Goal: Task Accomplishment & Management: Manage account settings

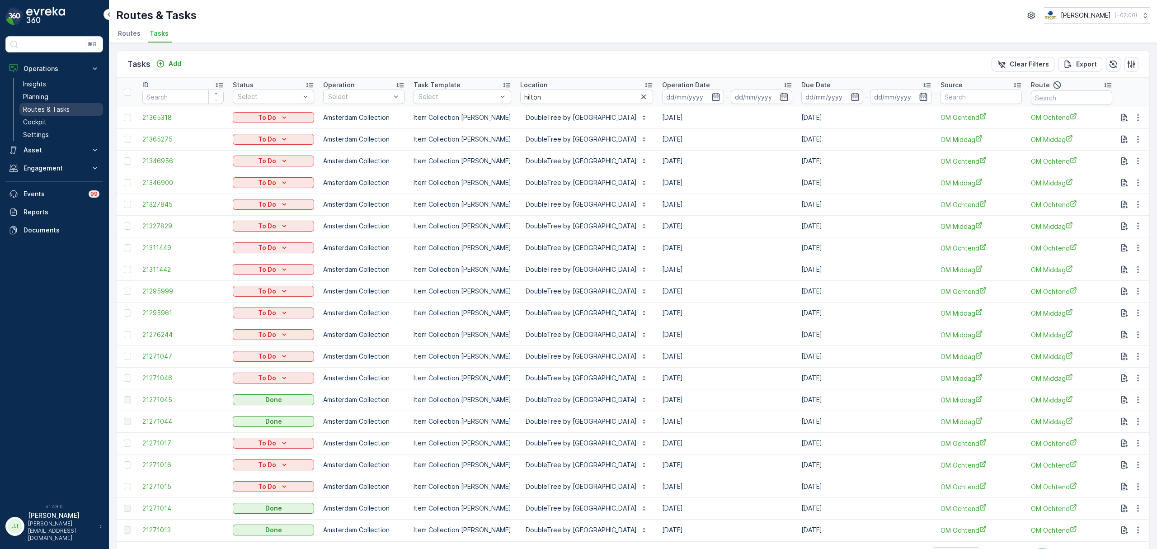
click at [49, 107] on p "Routes & Tasks" at bounding box center [46, 109] width 47 height 9
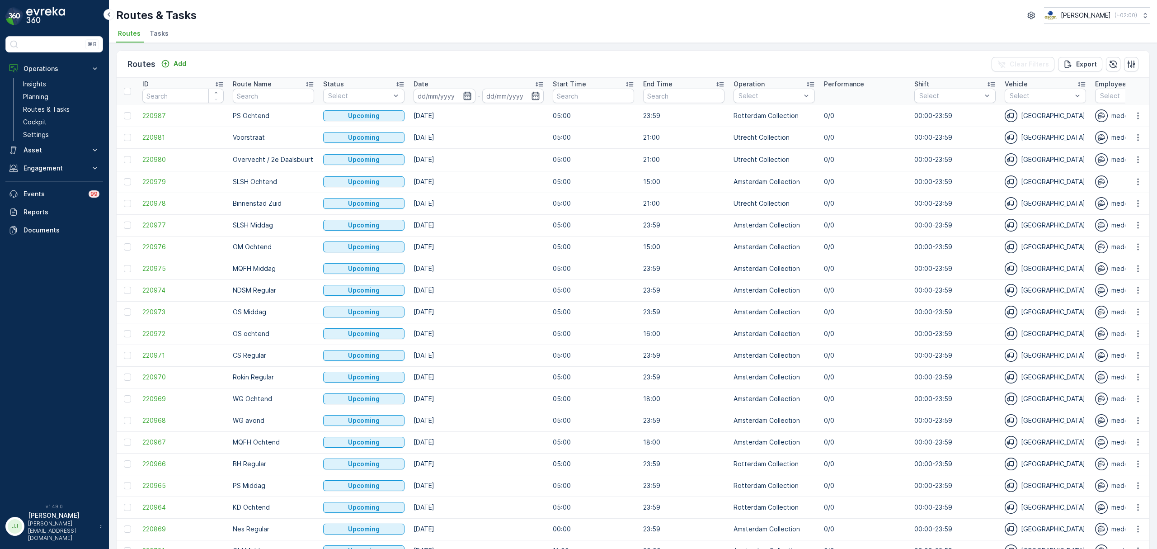
click at [465, 96] on icon "button" at bounding box center [467, 95] width 9 height 9
click at [575, 150] on div "5" at bounding box center [575, 152] width 14 height 14
type input "[DATE]"
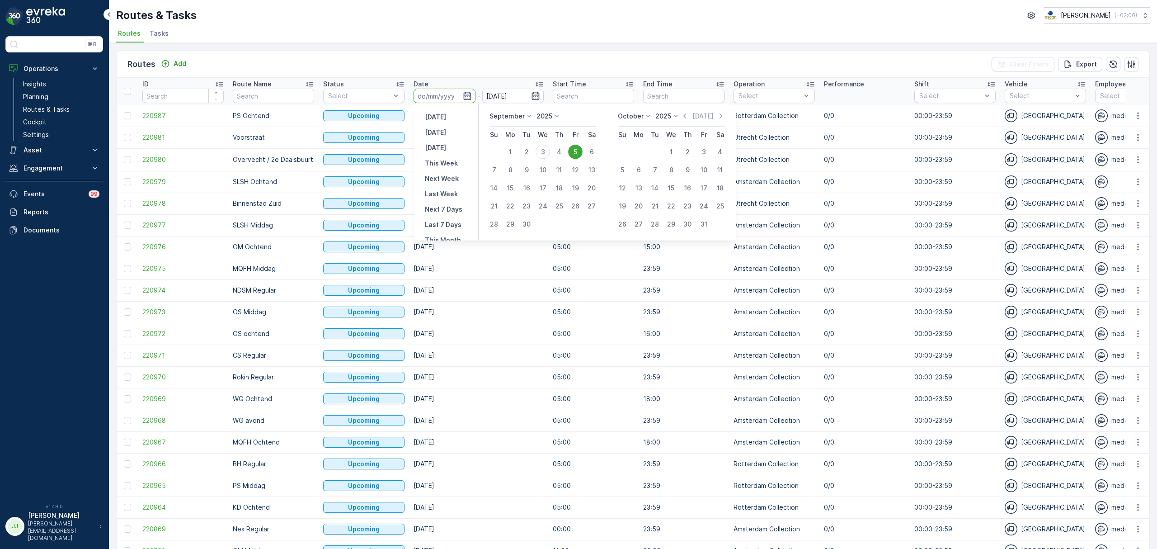
click at [577, 149] on div "5" at bounding box center [575, 152] width 14 height 14
type input "[DATE]"
click at [581, 151] on div "5" at bounding box center [575, 152] width 14 height 14
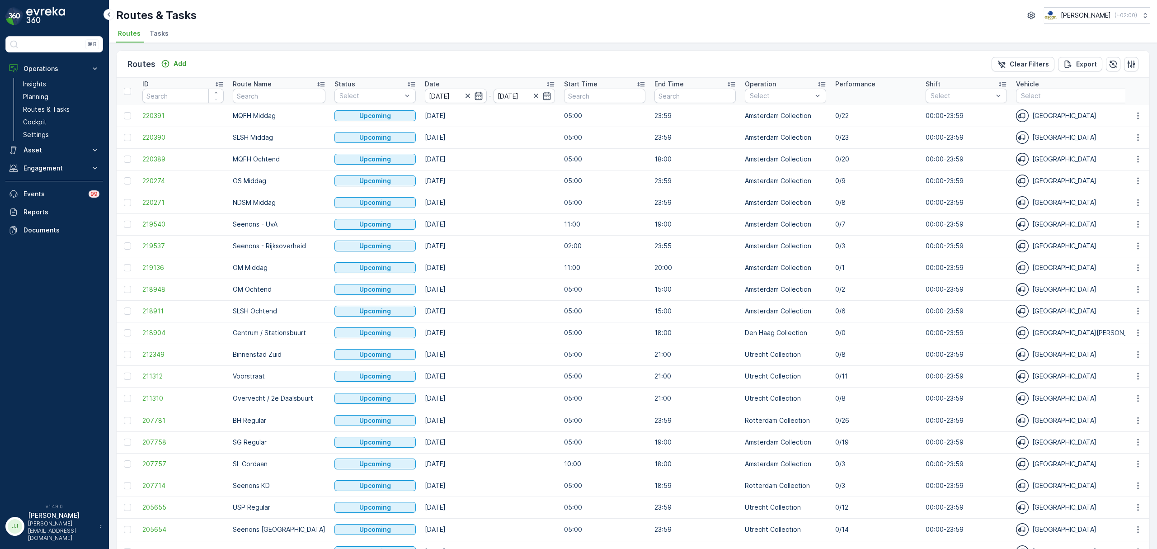
click at [161, 33] on span "Tasks" at bounding box center [159, 33] width 19 height 9
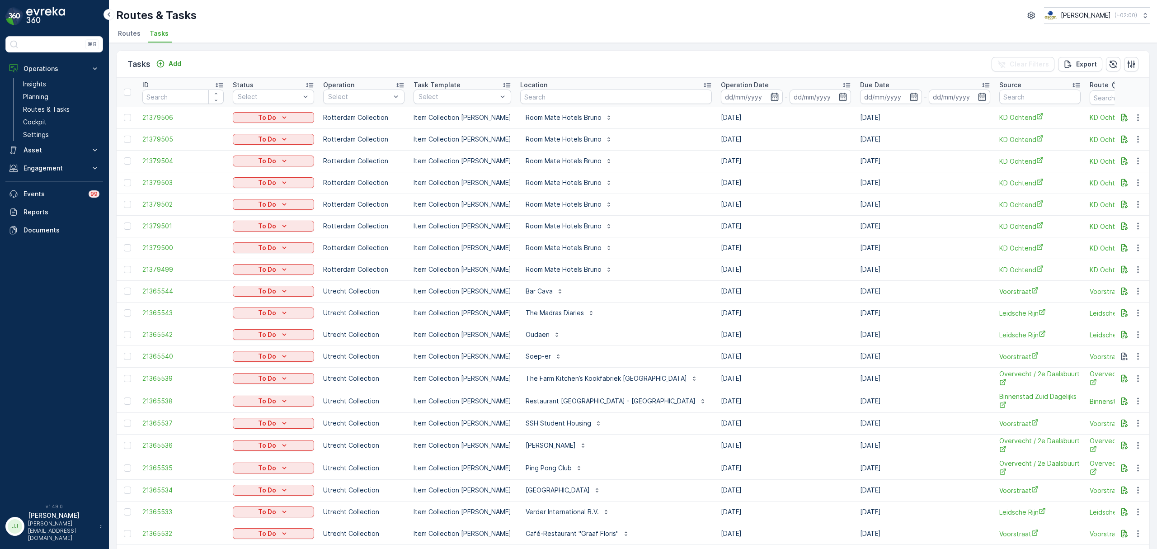
click at [721, 94] on input at bounding box center [752, 96] width 62 height 14
click at [771, 96] on icon "button" at bounding box center [775, 97] width 8 height 8
click at [770, 99] on icon "button" at bounding box center [774, 96] width 9 height 9
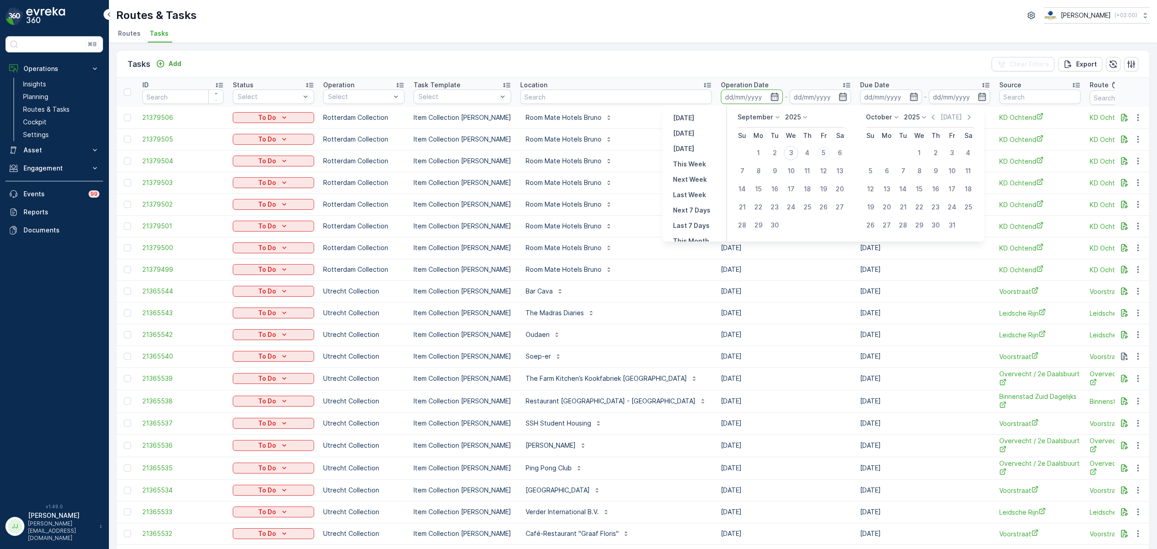
click at [823, 151] on div "5" at bounding box center [823, 153] width 14 height 14
type input "[DATE]"
click at [839, 151] on div "6" at bounding box center [839, 153] width 14 height 14
type input "[DATE]"
click at [856, 151] on td "[DATE]" at bounding box center [925, 161] width 139 height 22
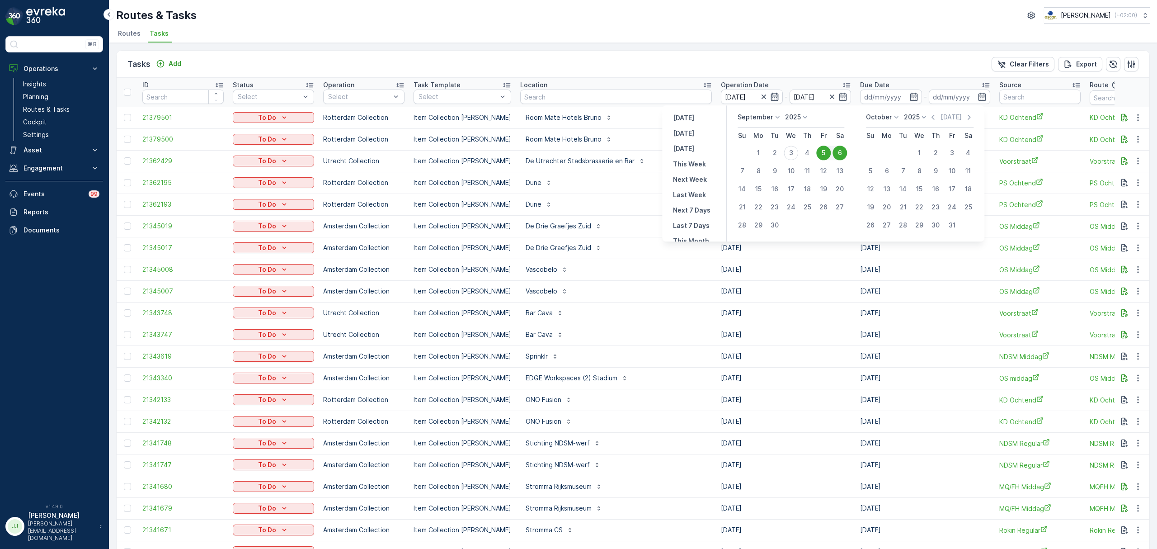
click at [838, 150] on div "6" at bounding box center [839, 153] width 14 height 14
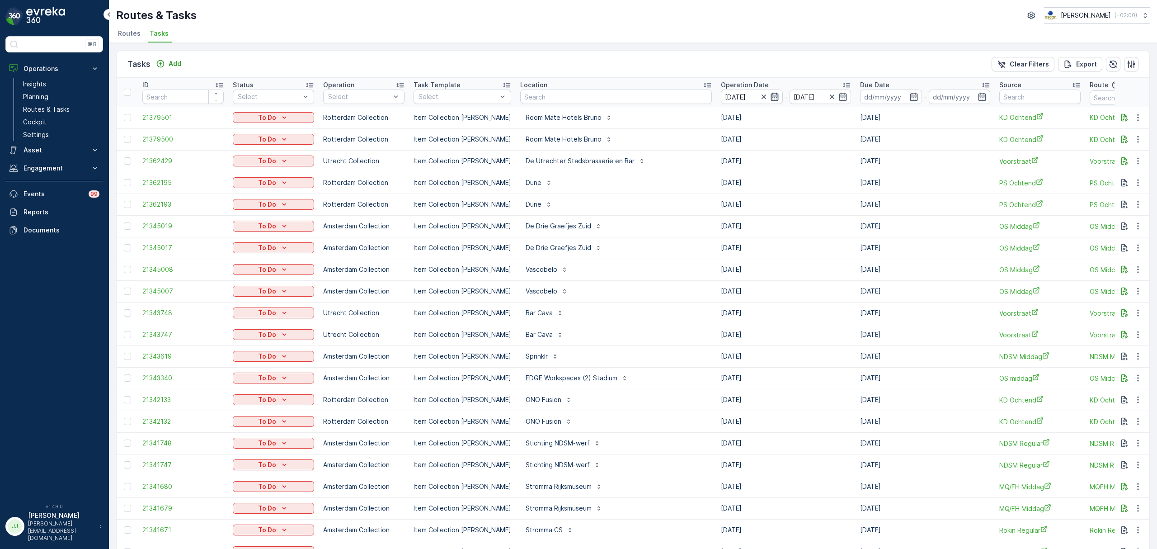
click at [771, 98] on icon "button" at bounding box center [775, 97] width 8 height 8
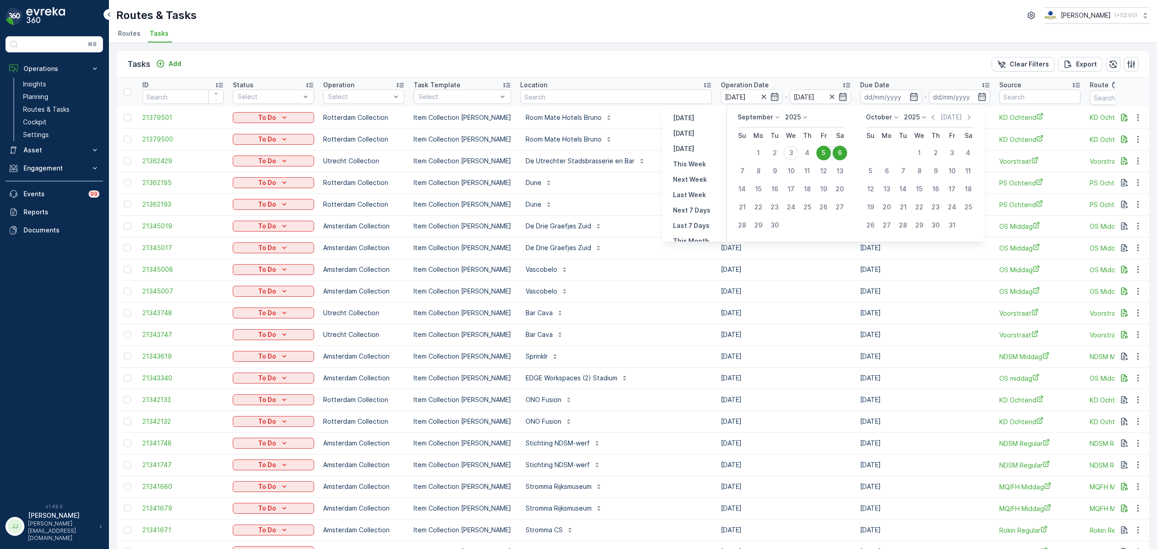
click at [827, 152] on div "5" at bounding box center [823, 153] width 14 height 14
type input "[DATE]"
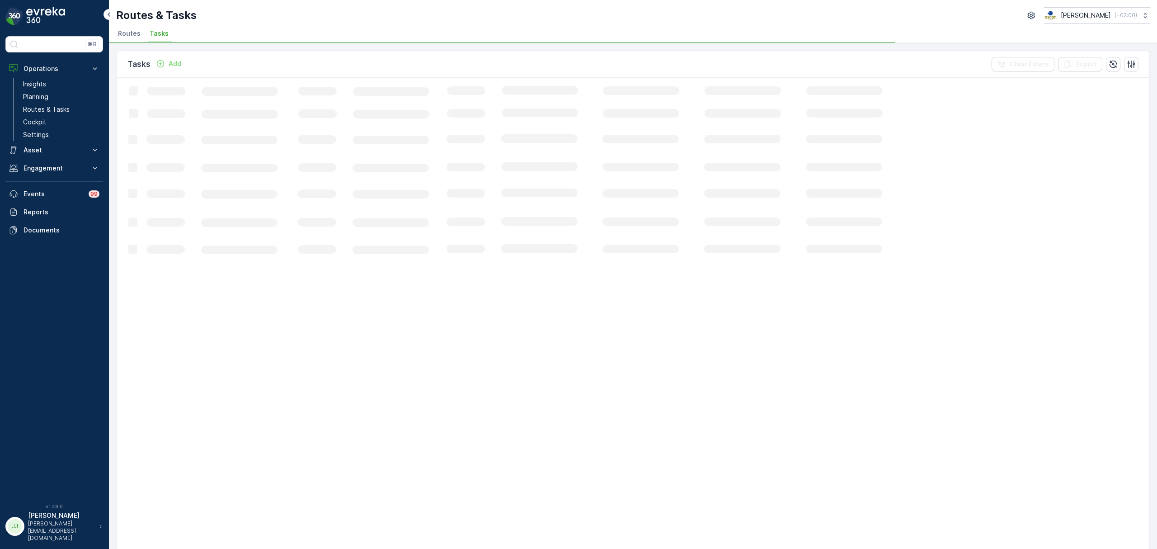
click at [115, 33] on div "Routes & Tasks [PERSON_NAME] ( +02:00 ) Routes Tasks" at bounding box center [633, 21] width 1048 height 43
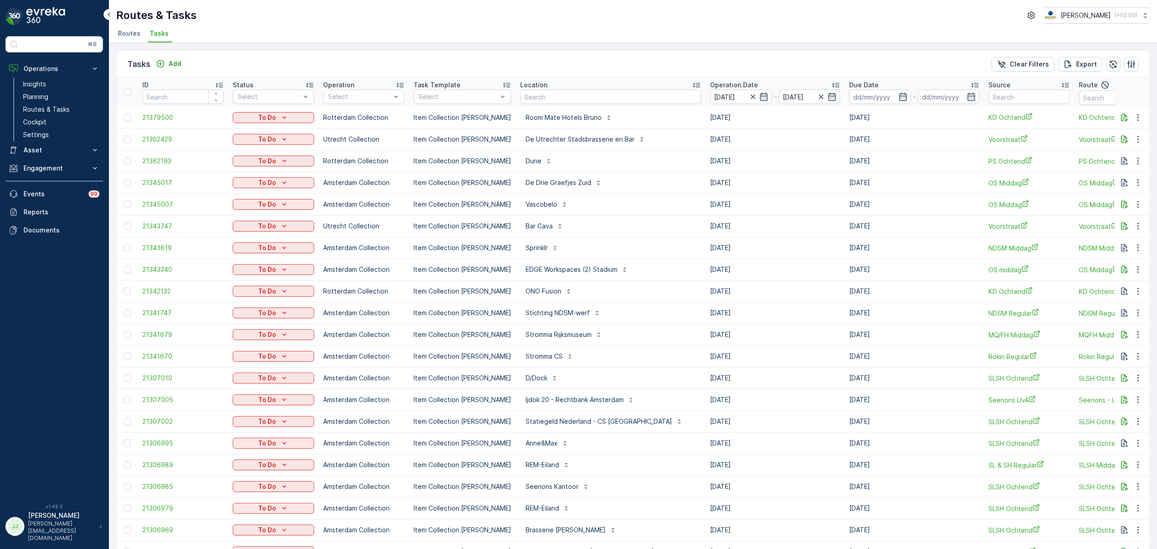
click at [118, 33] on span "Routes" at bounding box center [129, 33] width 23 height 9
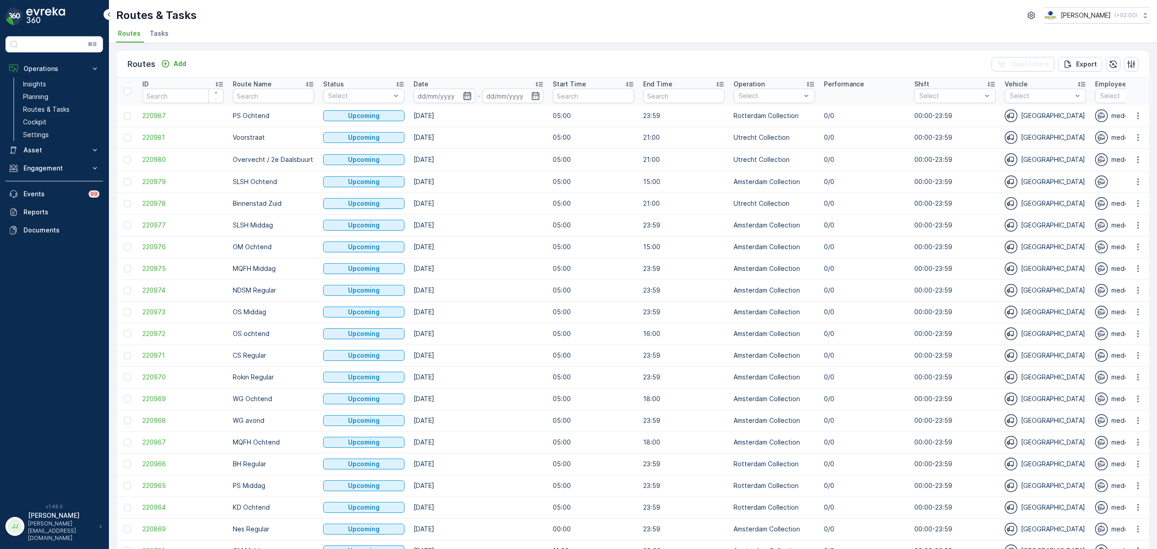
click at [469, 96] on icon "button" at bounding box center [467, 95] width 9 height 9
click at [590, 151] on div "6" at bounding box center [591, 152] width 14 height 14
type input "[DATE]"
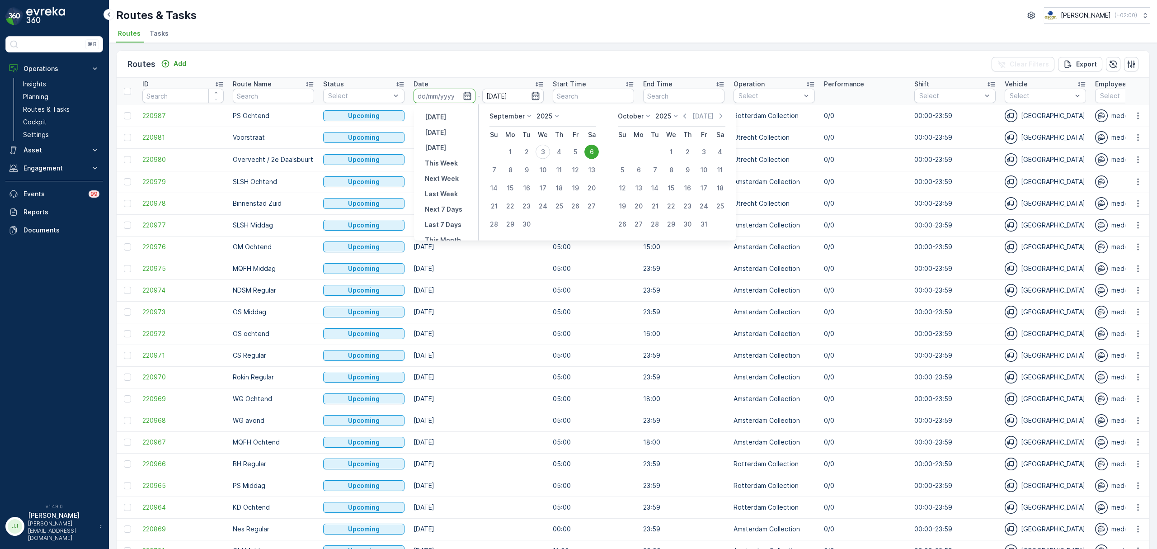
click at [590, 151] on div "6" at bounding box center [591, 152] width 14 height 14
type input "[DATE]"
click at [590, 151] on div "6" at bounding box center [591, 152] width 14 height 14
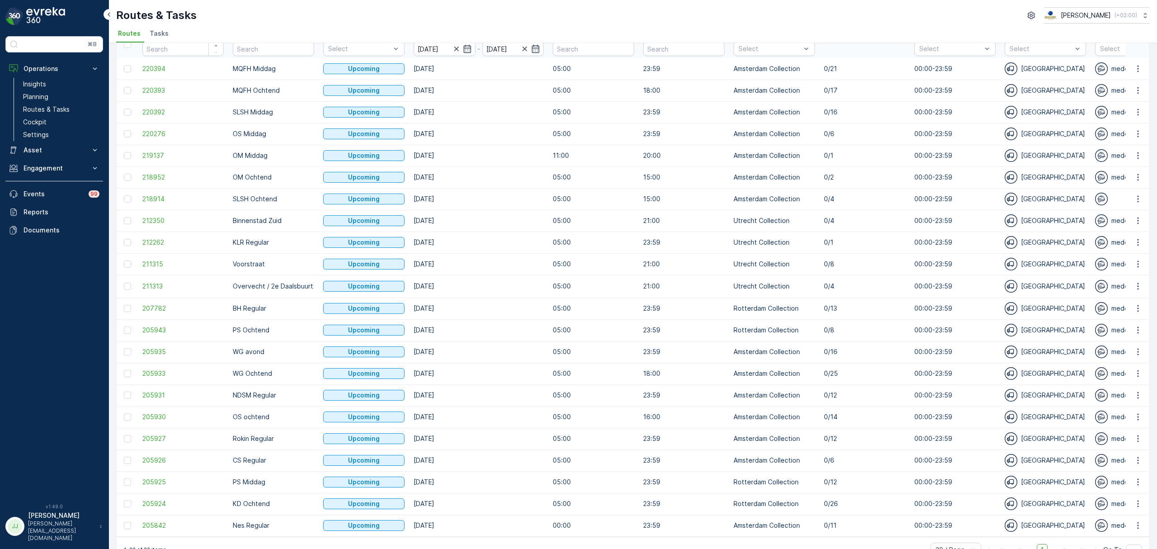
scroll to position [73, 0]
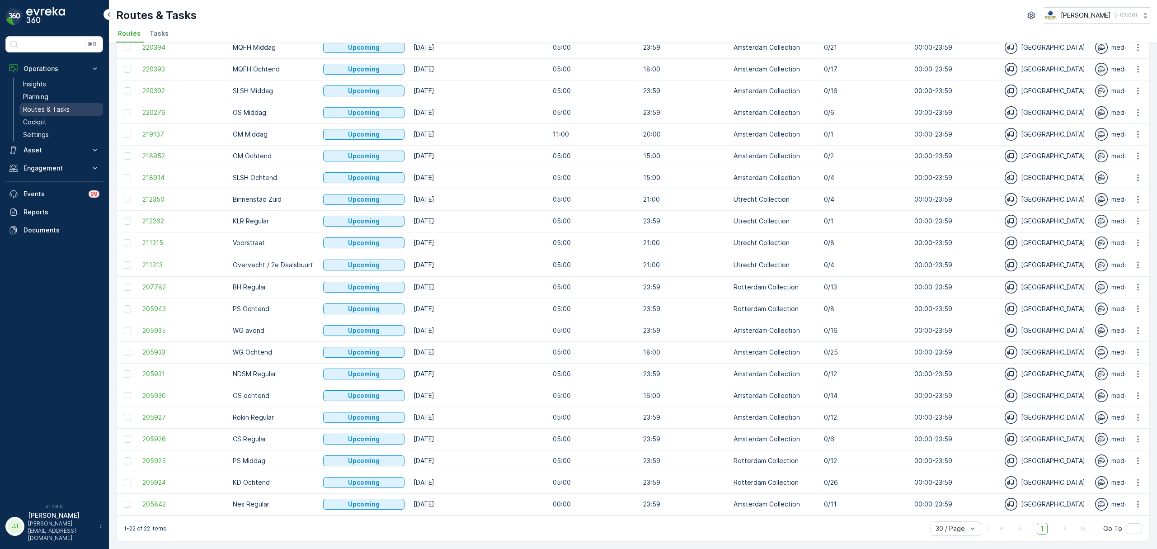
click at [43, 111] on p "Routes & Tasks" at bounding box center [46, 109] width 47 height 9
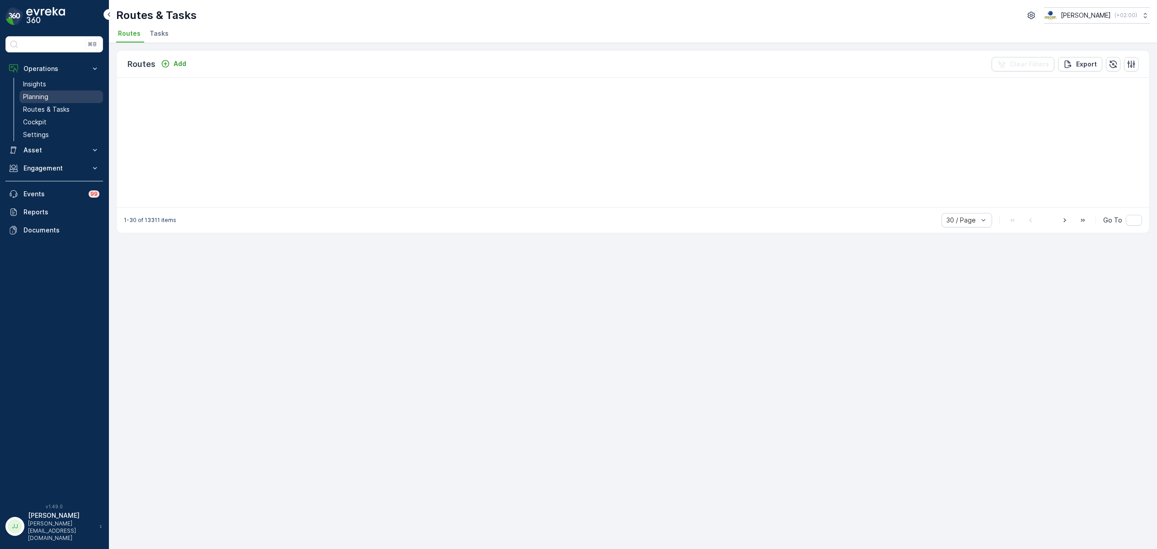
click at [47, 96] on p "Planning" at bounding box center [35, 96] width 25 height 9
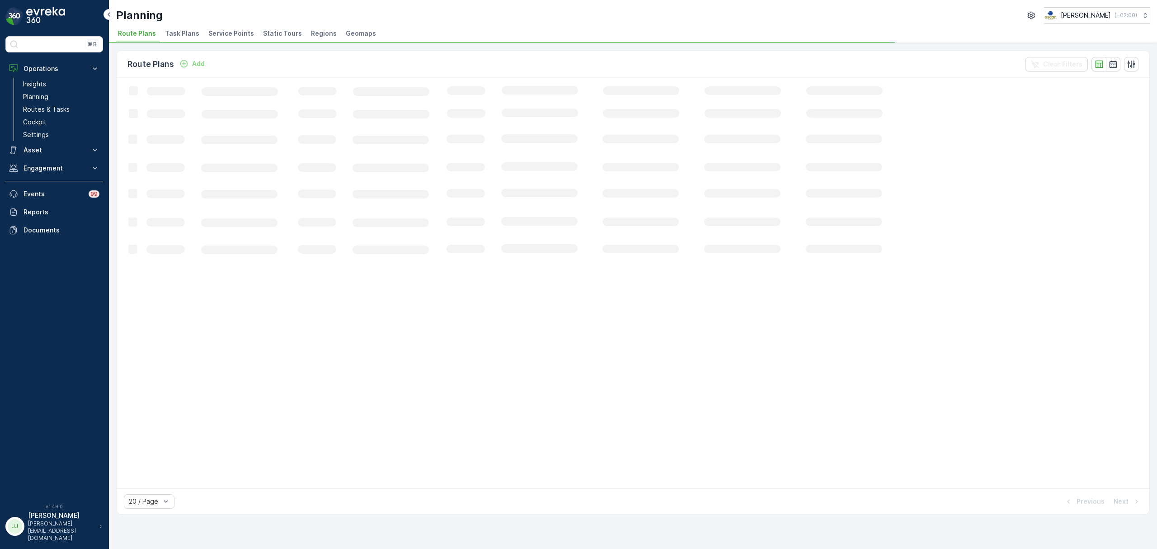
click at [221, 35] on span "Service Points" at bounding box center [231, 33] width 46 height 9
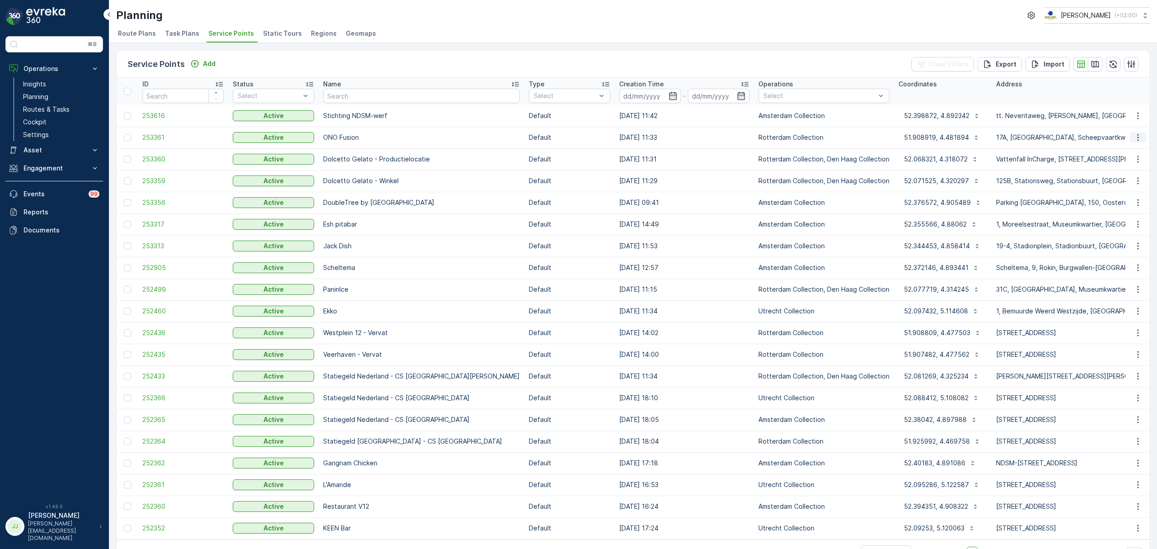
click at [1136, 139] on icon "button" at bounding box center [1137, 137] width 9 height 9
click at [1118, 163] on span "Edit Service Point" at bounding box center [1112, 163] width 54 height 9
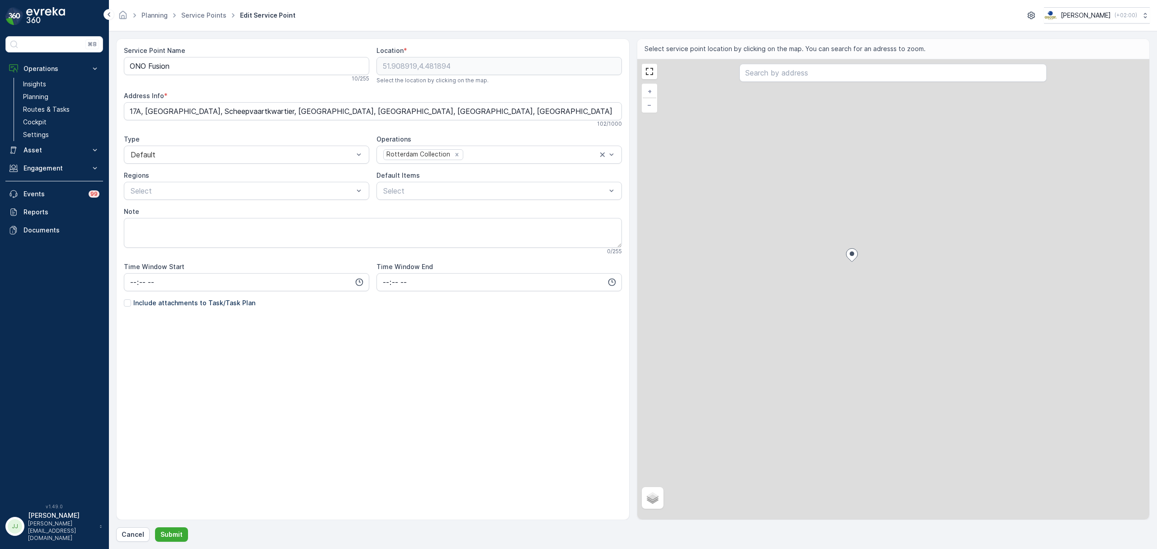
click at [842, 296] on div "+ − Satellite Roadmap Terrain Hybrid Leaflet" at bounding box center [893, 289] width 512 height 460
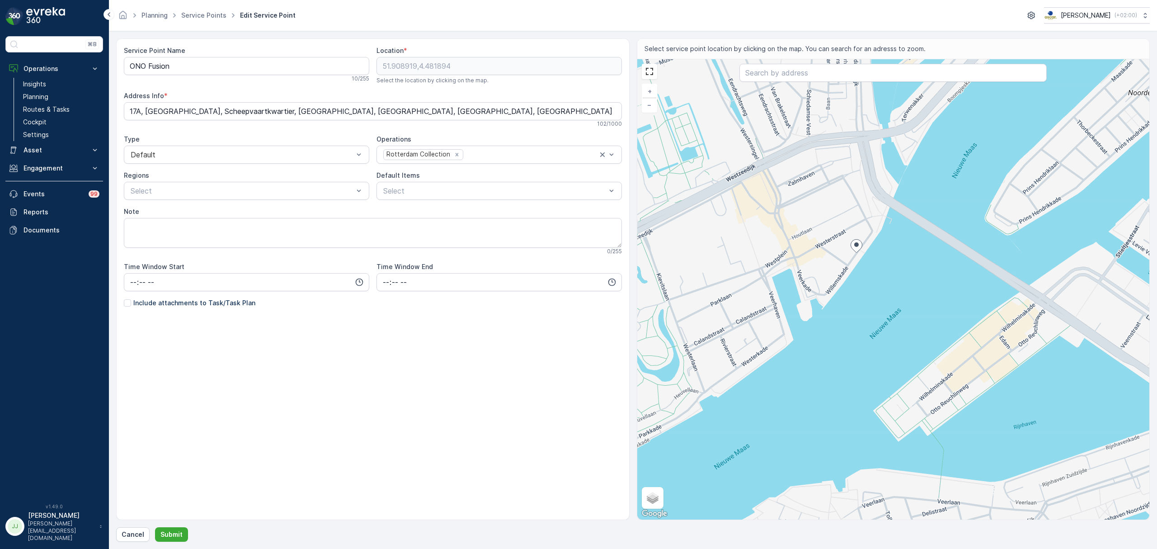
click at [813, 306] on div "+ − Satellite Roadmap Terrain Hybrid Leaflet Keyboard shortcuts Map Data Map da…" at bounding box center [893, 289] width 512 height 460
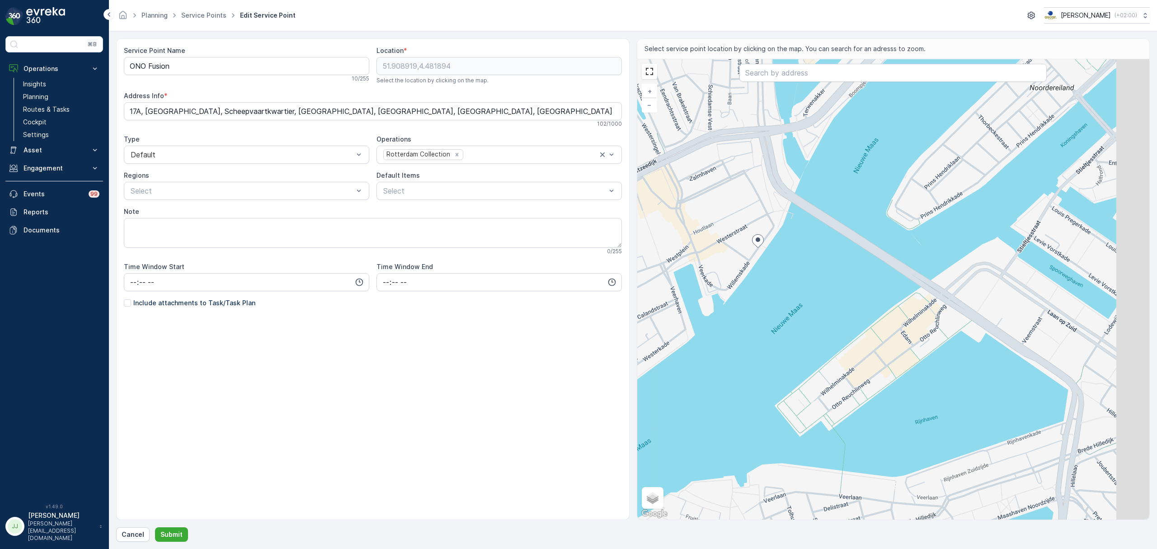
drag, startPoint x: 903, startPoint y: 402, endPoint x: 832, endPoint y: 404, distance: 71.0
click at [832, 404] on div "+ − Satellite Roadmap Terrain Hybrid Leaflet Keyboard shortcuts Map Data Map da…" at bounding box center [893, 289] width 512 height 460
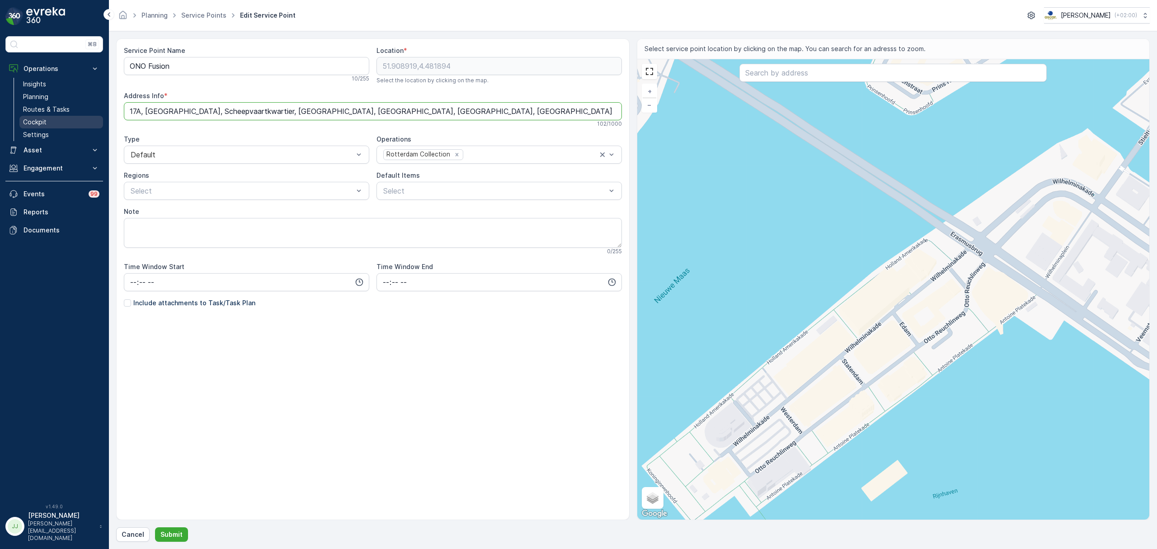
drag, startPoint x: 508, startPoint y: 110, endPoint x: 87, endPoint y: 122, distance: 420.9
click at [89, 123] on div "⌘B Operations Insights Planning Routes & Tasks Cockpit Settings Asset Assets En…" at bounding box center [578, 274] width 1157 height 549
type Info "[PERSON_NAME][STREET_ADDRESS]"
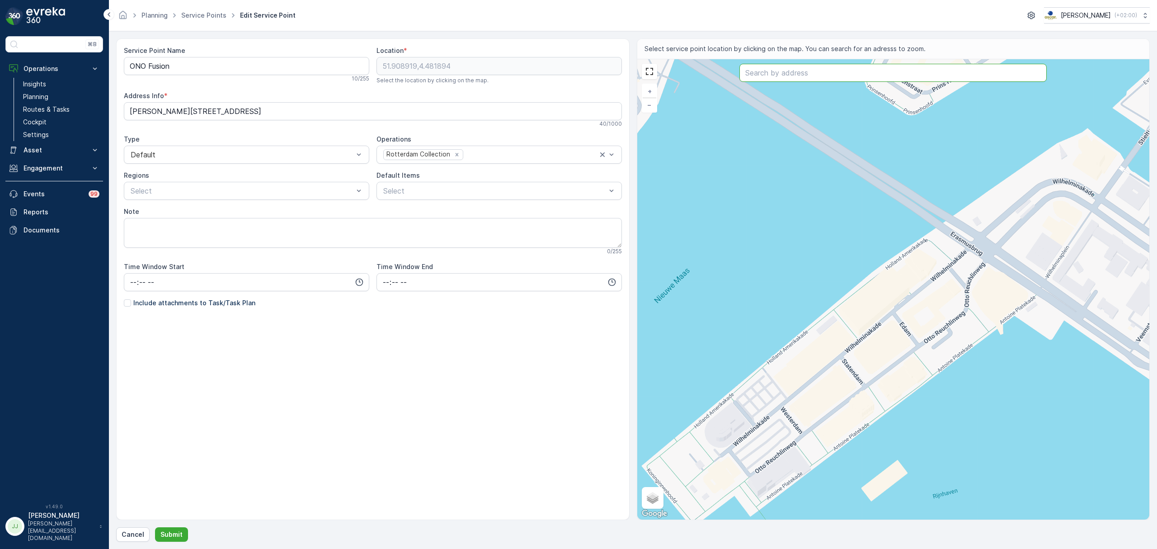
click at [767, 76] on input "text" at bounding box center [892, 73] width 307 height 18
type input "[PERSON_NAME]"
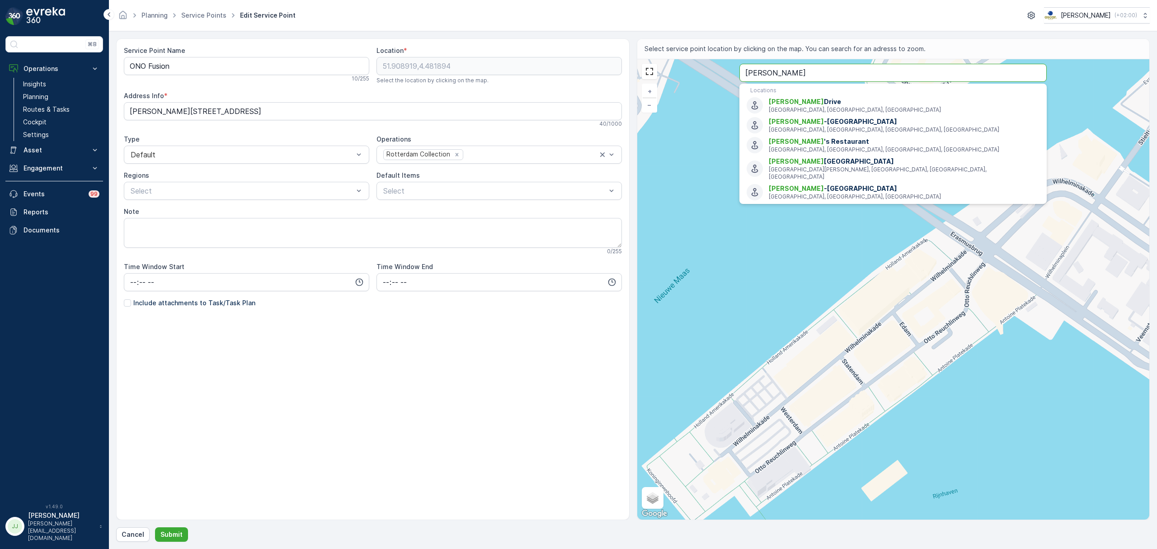
click at [794, 74] on input "[PERSON_NAME]" at bounding box center [892, 73] width 307 height 18
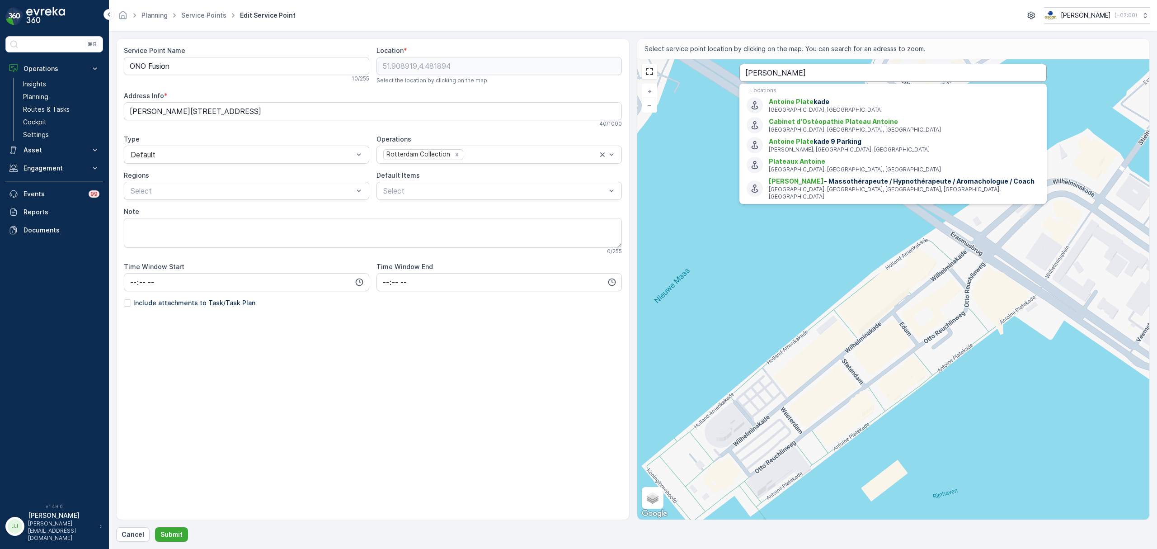
click at [818, 71] on input "[PERSON_NAME]" at bounding box center [892, 73] width 307 height 18
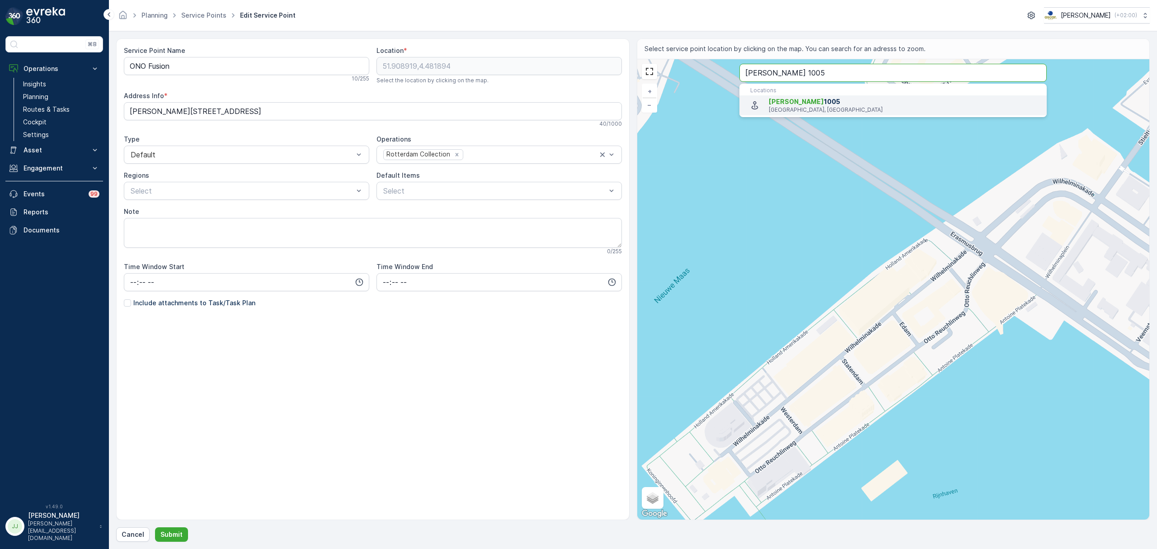
type input "[PERSON_NAME] 1005"
click at [792, 110] on p "[GEOGRAPHIC_DATA], [GEOGRAPHIC_DATA]" at bounding box center [904, 109] width 271 height 7
type input "51.9041879,4.485814899999999"
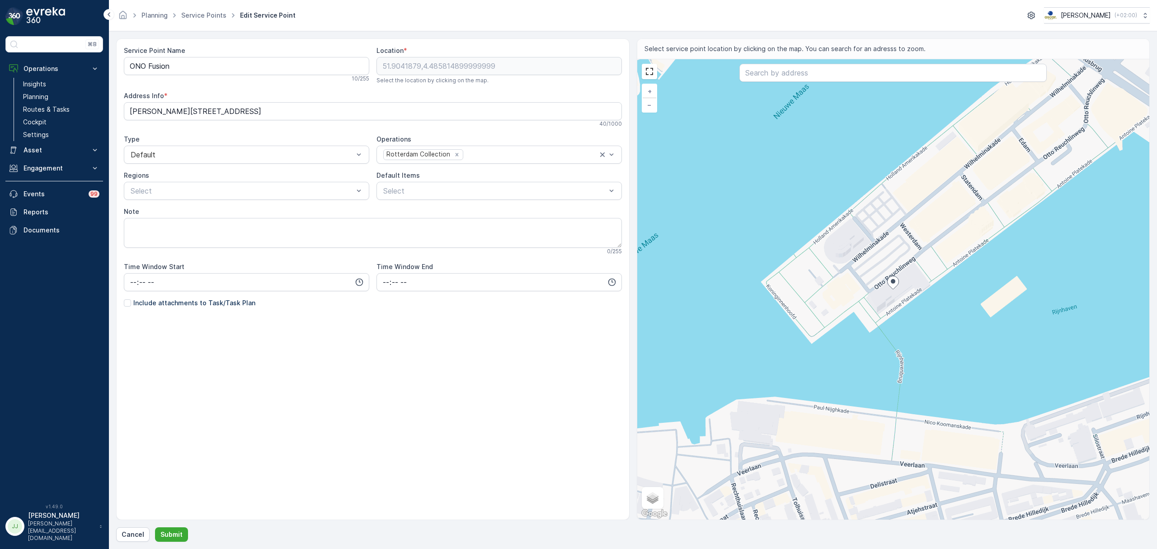
click at [167, 306] on p "Include attachments to Task/Task Plan" at bounding box center [194, 302] width 122 height 9
click at [124, 298] on input "Include attachments to Task/Task Plan" at bounding box center [124, 298] width 0 height 0
click at [172, 531] on p "Submit" at bounding box center [171, 534] width 22 height 9
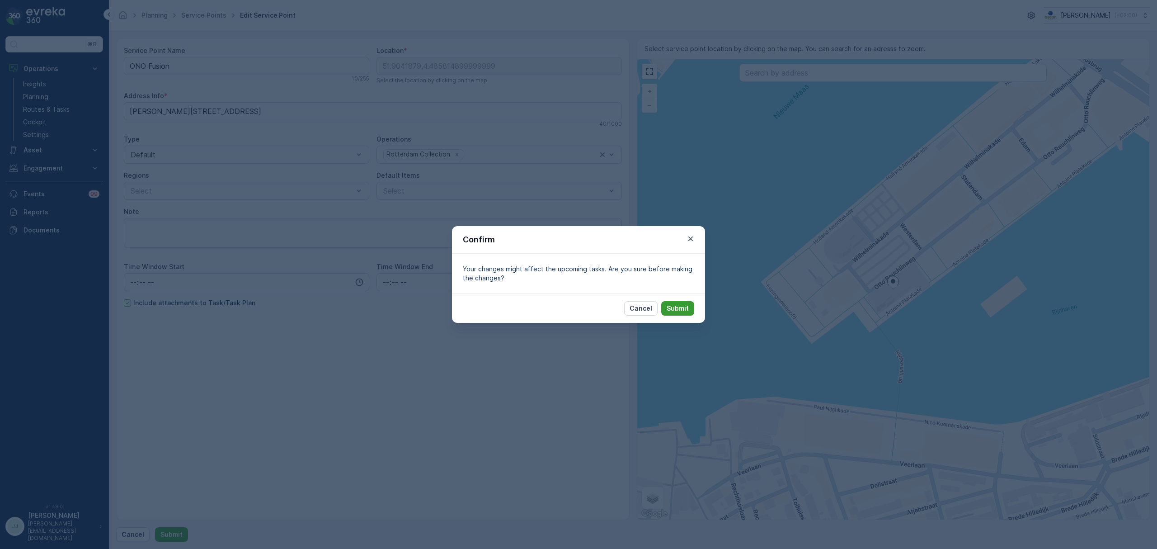
click at [678, 302] on button "Submit" at bounding box center [677, 308] width 33 height 14
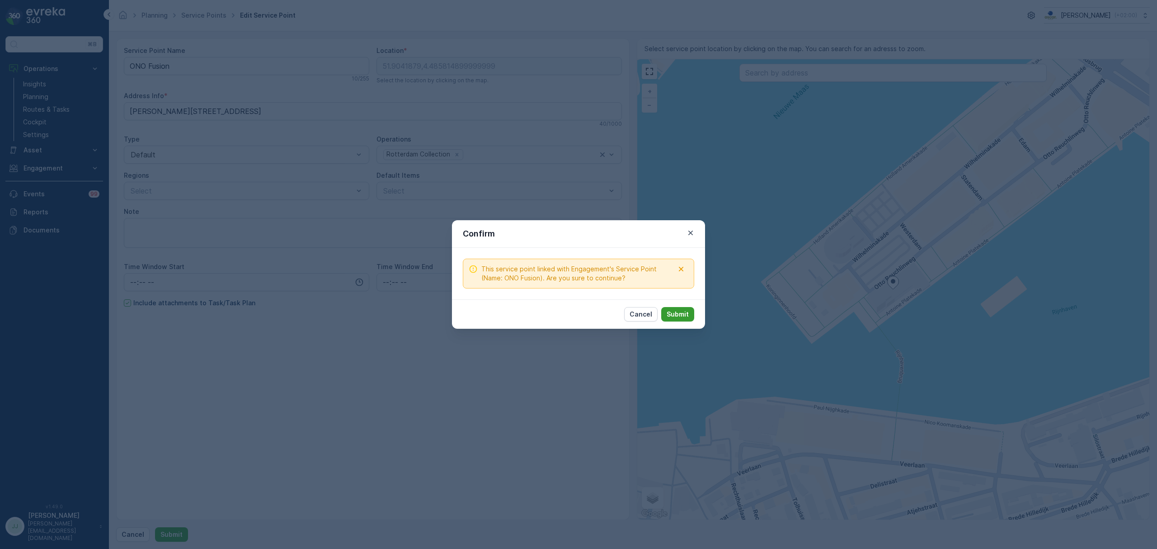
click at [679, 309] on button "Submit" at bounding box center [677, 314] width 33 height 14
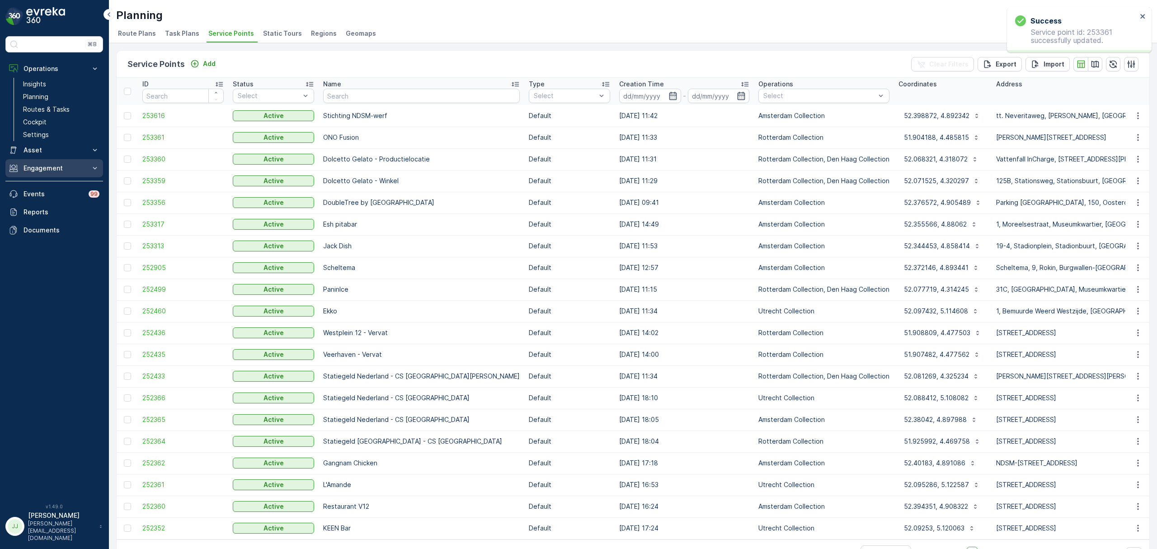
click at [56, 166] on p "Engagement" at bounding box center [54, 168] width 61 height 9
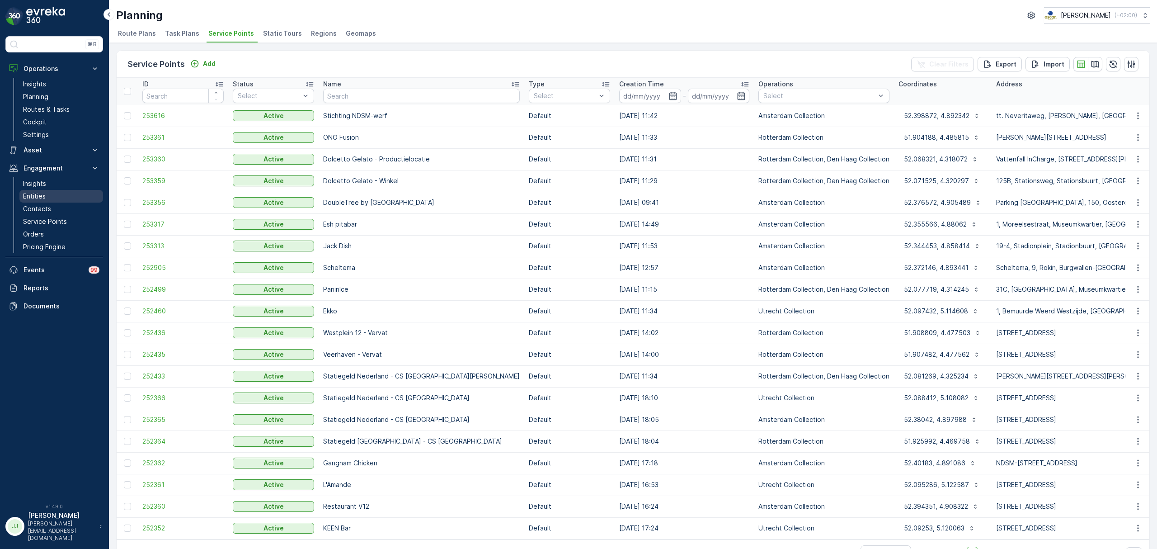
click at [52, 196] on link "Entities" at bounding box center [61, 196] width 84 height 13
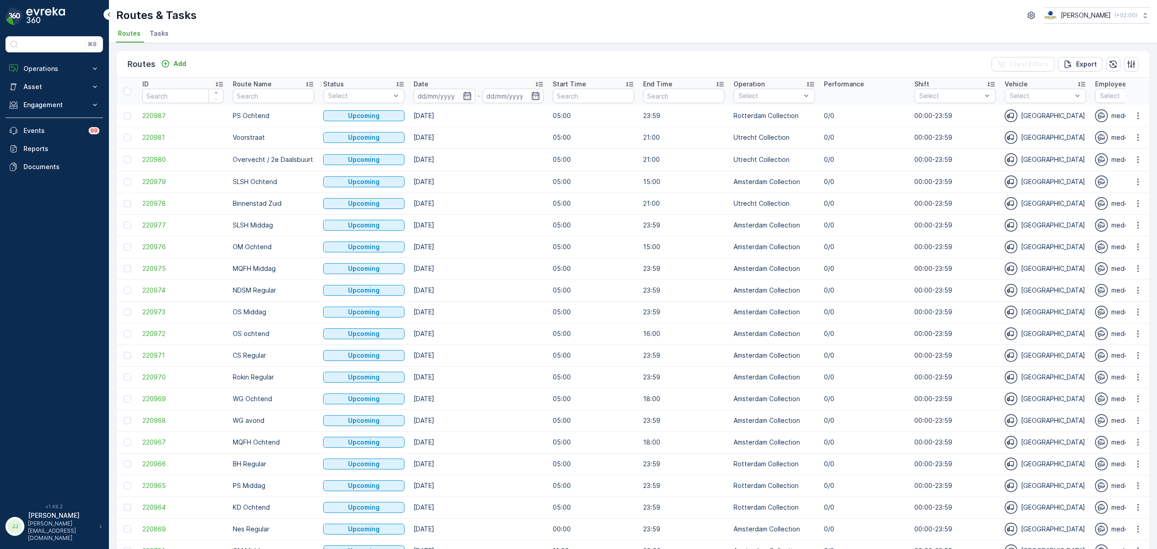
click at [160, 31] on span "Tasks" at bounding box center [159, 33] width 19 height 9
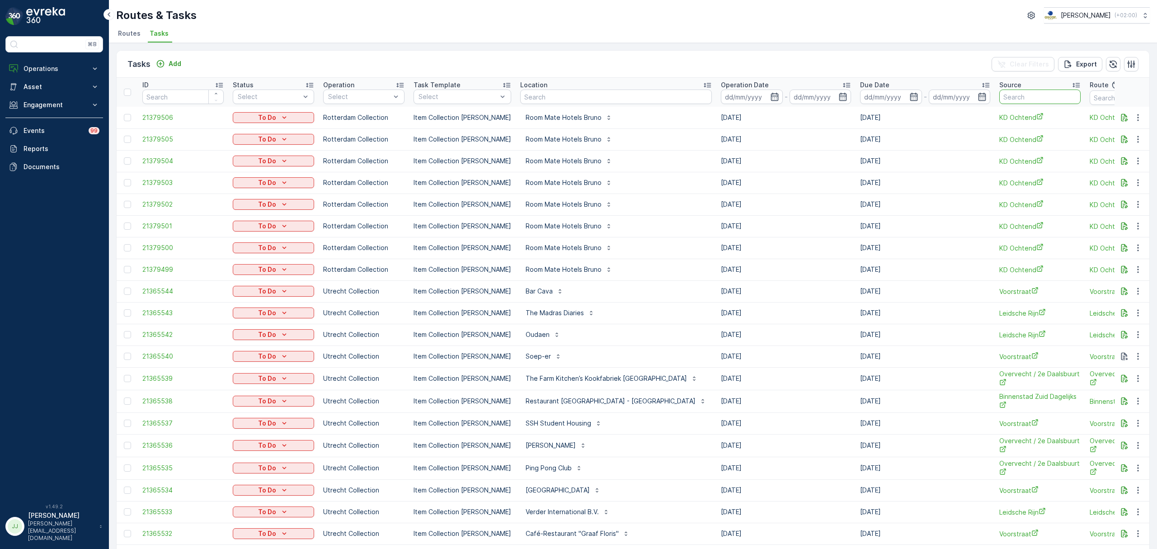
click at [999, 96] on input "text" at bounding box center [1039, 96] width 81 height 14
type input "seenons"
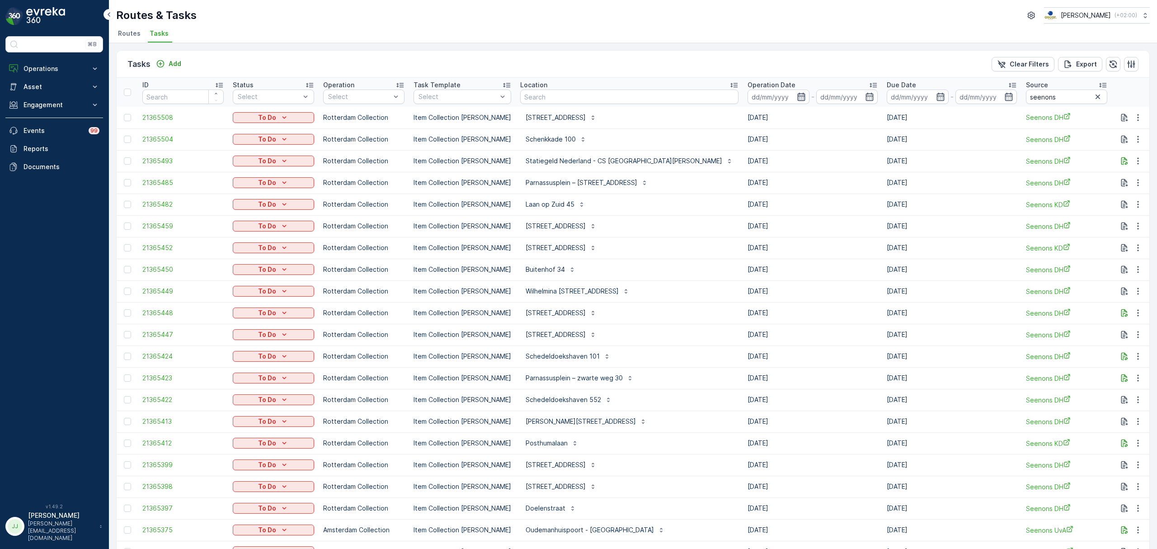
click at [797, 98] on icon "button" at bounding box center [801, 96] width 9 height 9
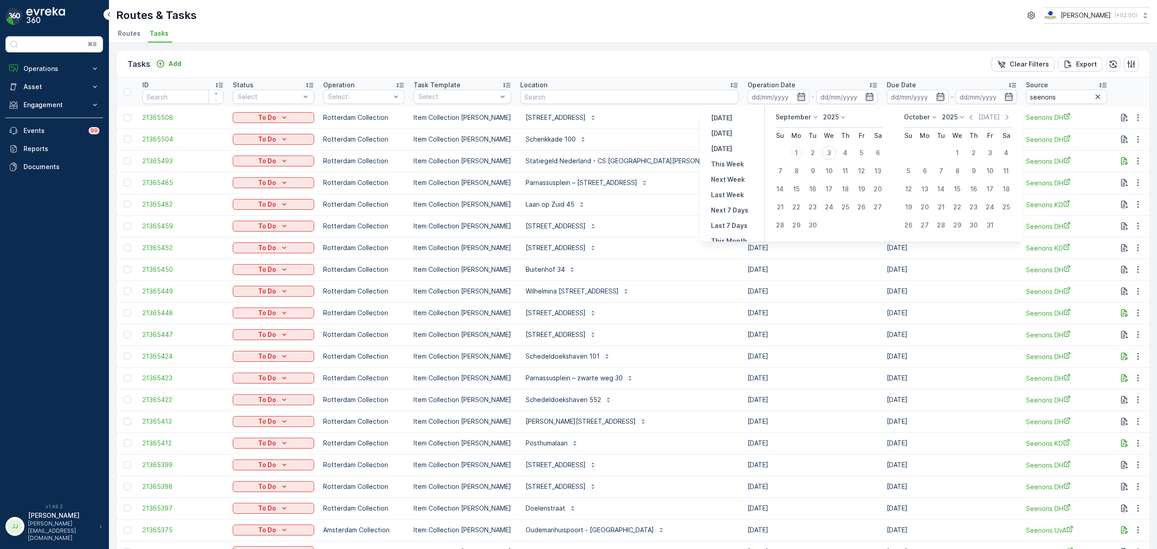
click at [798, 153] on div "1" at bounding box center [796, 153] width 14 height 14
type input "[DATE]"
click at [812, 155] on div "2" at bounding box center [812, 153] width 14 height 14
type input "[DATE]"
click at [812, 155] on div "2" at bounding box center [812, 153] width 14 height 14
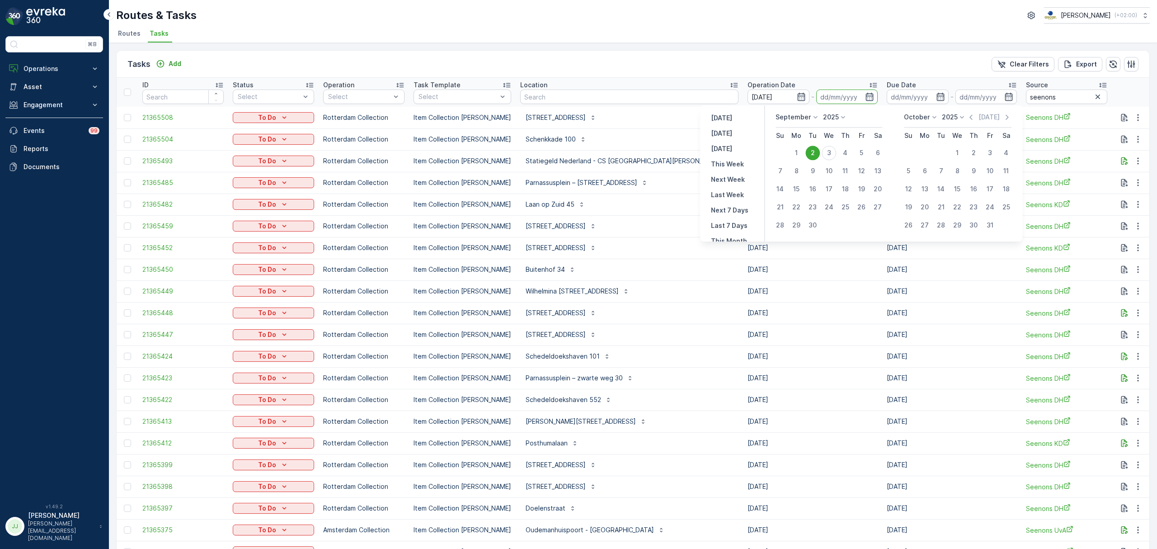
type input "[DATE]"
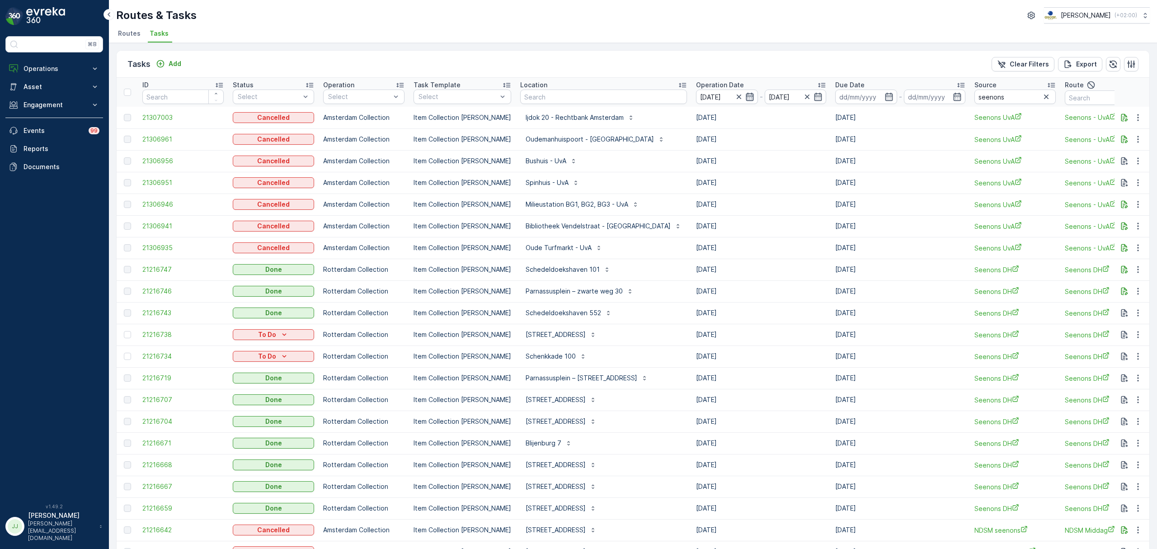
click at [745, 96] on icon "button" at bounding box center [749, 96] width 9 height 9
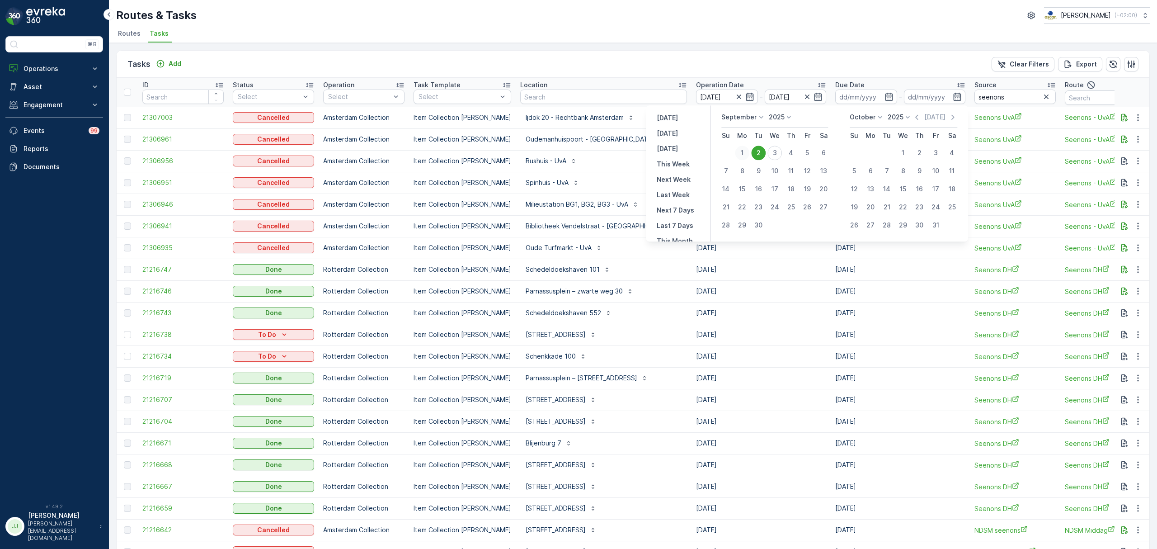
click at [738, 154] on div "1" at bounding box center [742, 153] width 14 height 14
type input "[DATE]"
click at [738, 154] on div "1" at bounding box center [742, 153] width 14 height 14
type input "[DATE]"
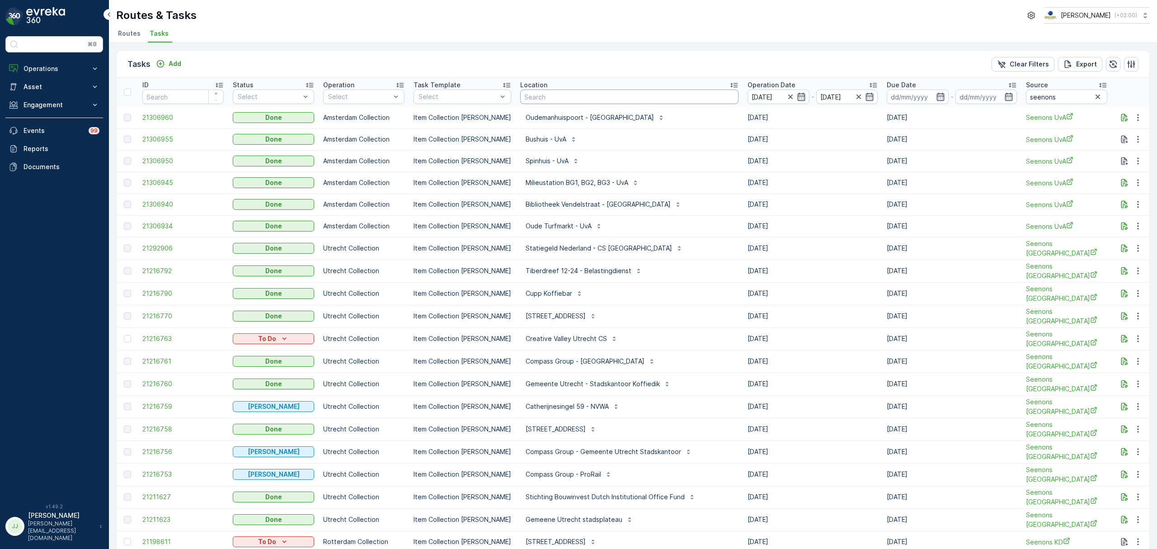
click at [543, 100] on input "text" at bounding box center [629, 96] width 218 height 14
type input "v"
type input "uva"
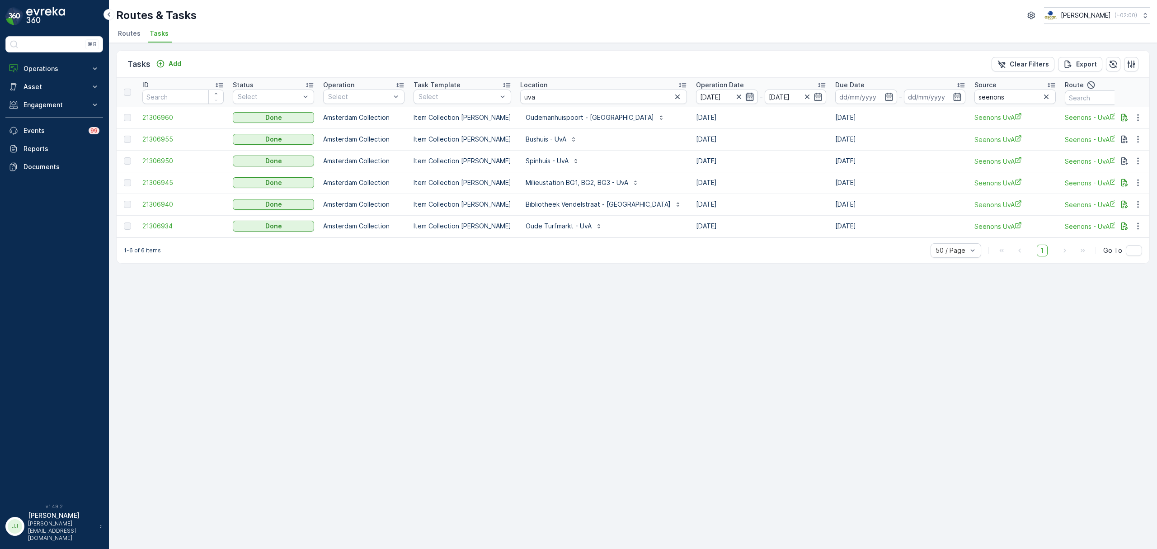
click at [745, 96] on icon "button" at bounding box center [749, 96] width 9 height 9
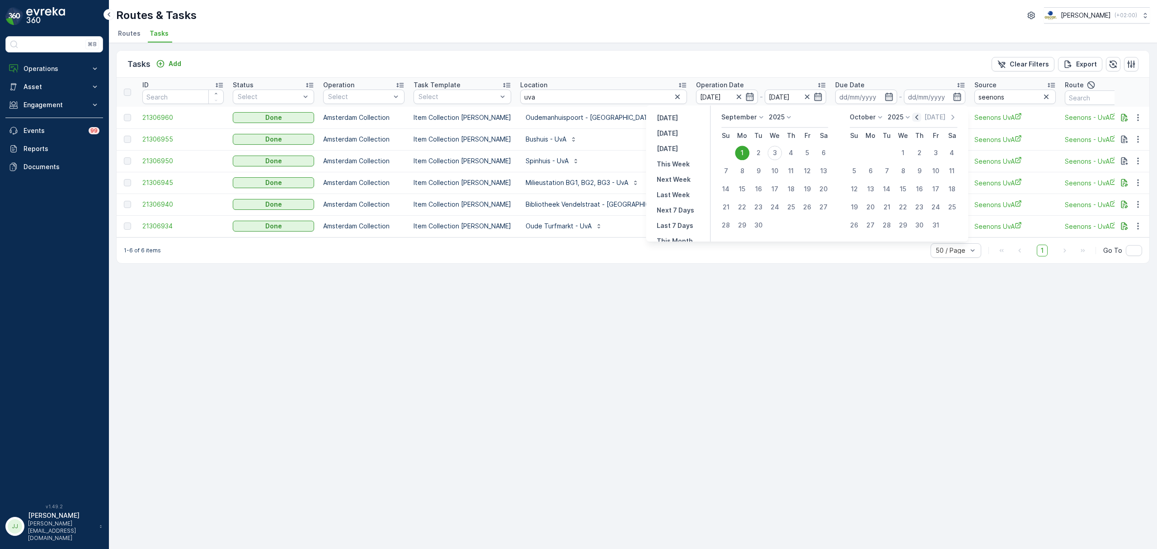
click at [919, 114] on icon "button" at bounding box center [916, 117] width 9 height 9
click at [738, 207] on div "18" at bounding box center [742, 207] width 14 height 14
type input "18.08.2025"
click at [738, 207] on div "18" at bounding box center [742, 207] width 14 height 14
type input "18.08.2025"
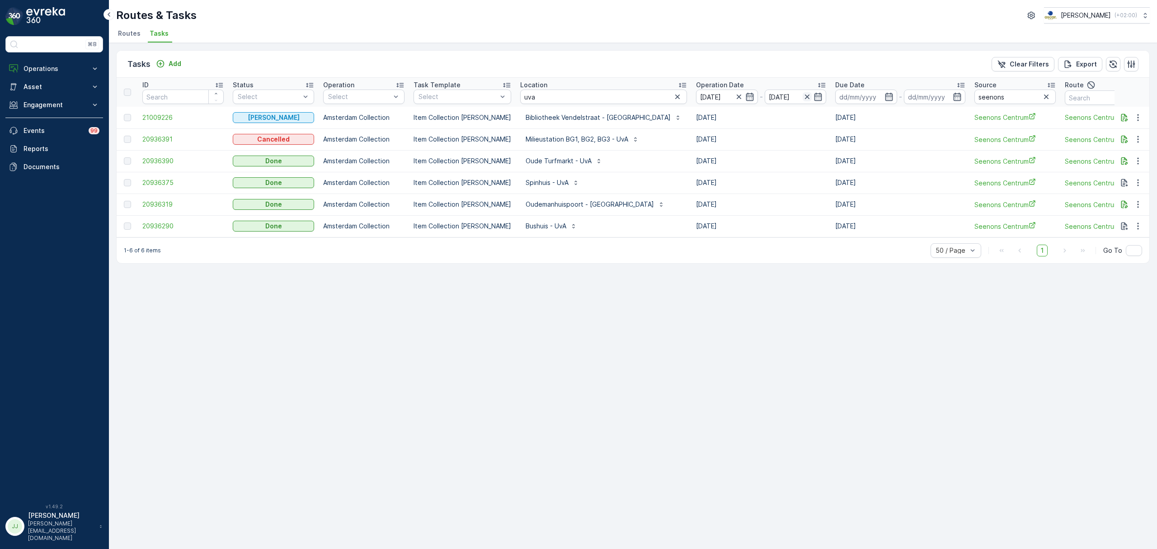
click at [803, 97] on icon "button" at bounding box center [807, 96] width 9 height 9
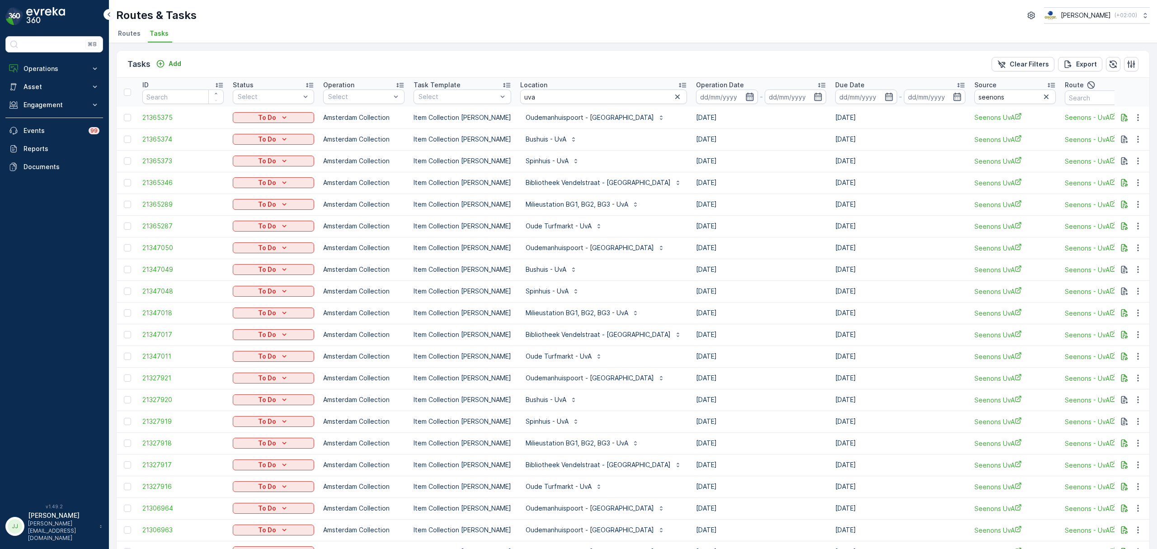
click at [746, 94] on icon "button" at bounding box center [750, 97] width 8 height 8
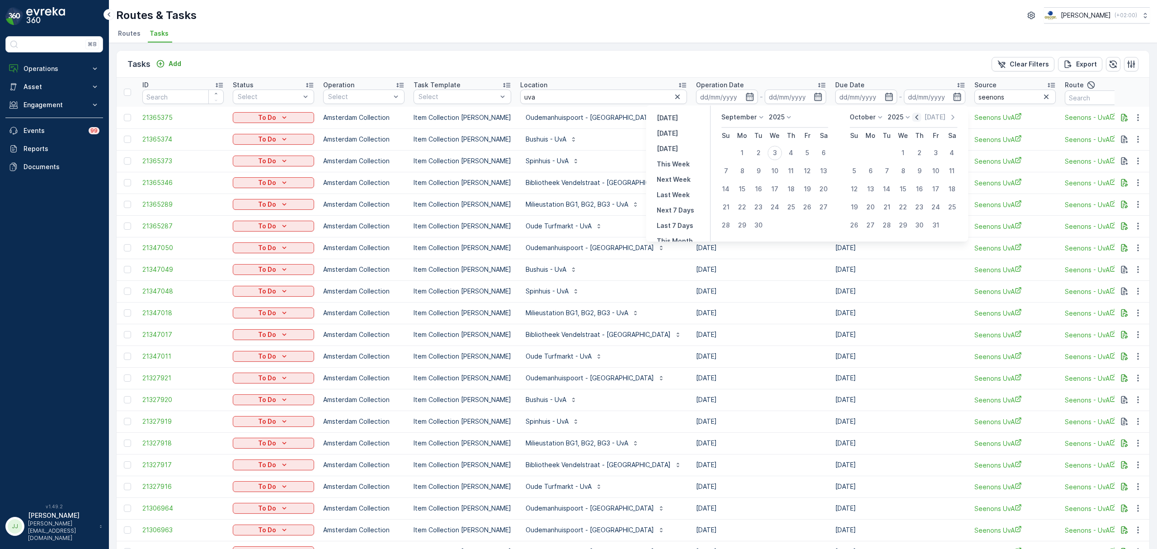
click at [921, 119] on icon "button" at bounding box center [916, 117] width 9 height 9
click at [744, 205] on div "18" at bounding box center [742, 207] width 14 height 14
type input "18.08.2025"
click at [906, 153] on div "3" at bounding box center [903, 153] width 14 height 14
type input "[DATE]"
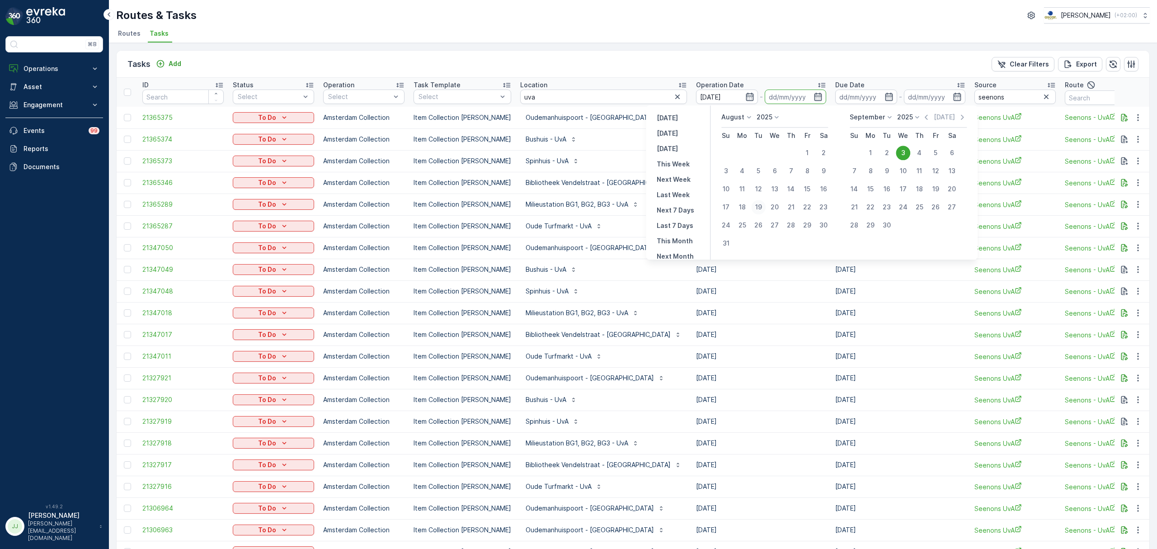
click at [752, 202] on button "19" at bounding box center [758, 207] width 16 height 16
type input "19.08.2025"
click at [901, 155] on div "3" at bounding box center [903, 153] width 14 height 14
type input "[DATE]"
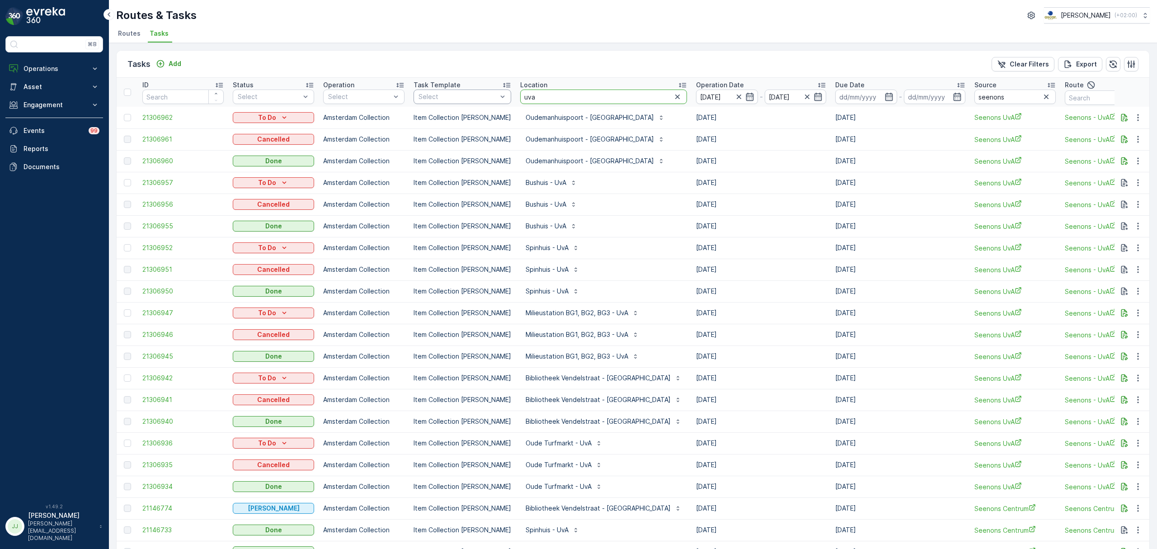
drag, startPoint x: 548, startPoint y: 89, endPoint x: 499, endPoint y: 96, distance: 49.2
click at [499, 96] on tr "ID Status Select Operation Select Task Template Select Location uva Operation D…" at bounding box center [857, 92] width 1480 height 29
type input "ijdok"
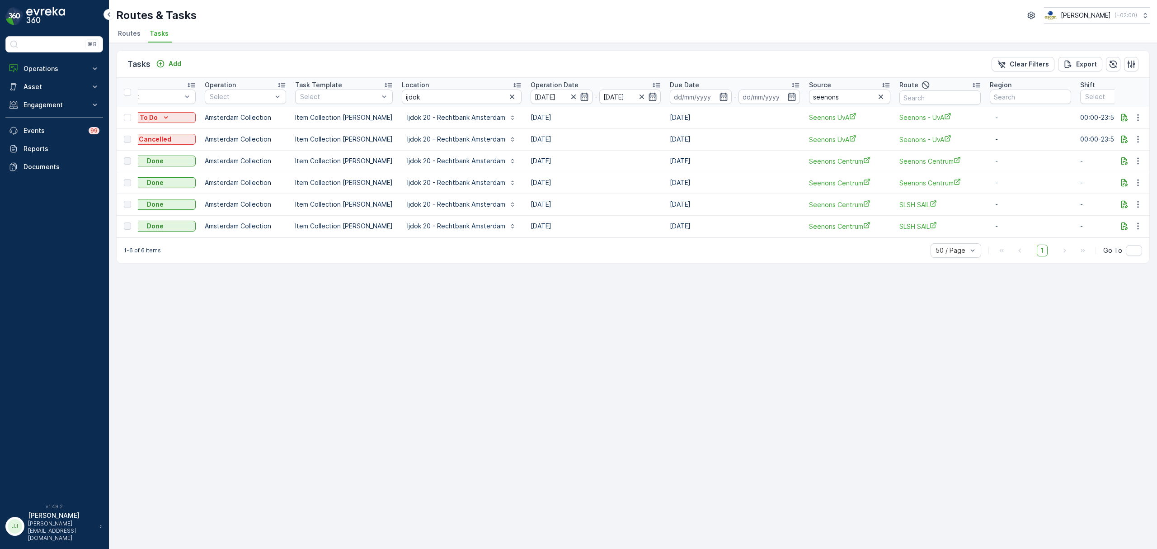
scroll to position [0, 120]
click at [60, 71] on p "Operations" at bounding box center [54, 68] width 61 height 9
click at [53, 98] on link "Planning" at bounding box center [61, 96] width 84 height 13
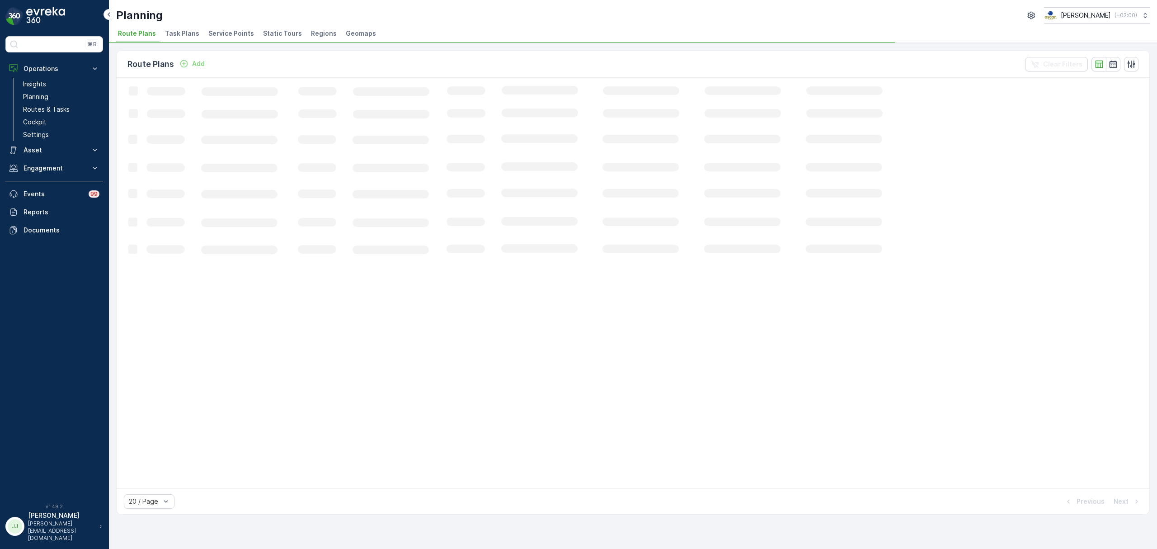
click at [181, 30] on span "Task Plans" at bounding box center [182, 33] width 34 height 9
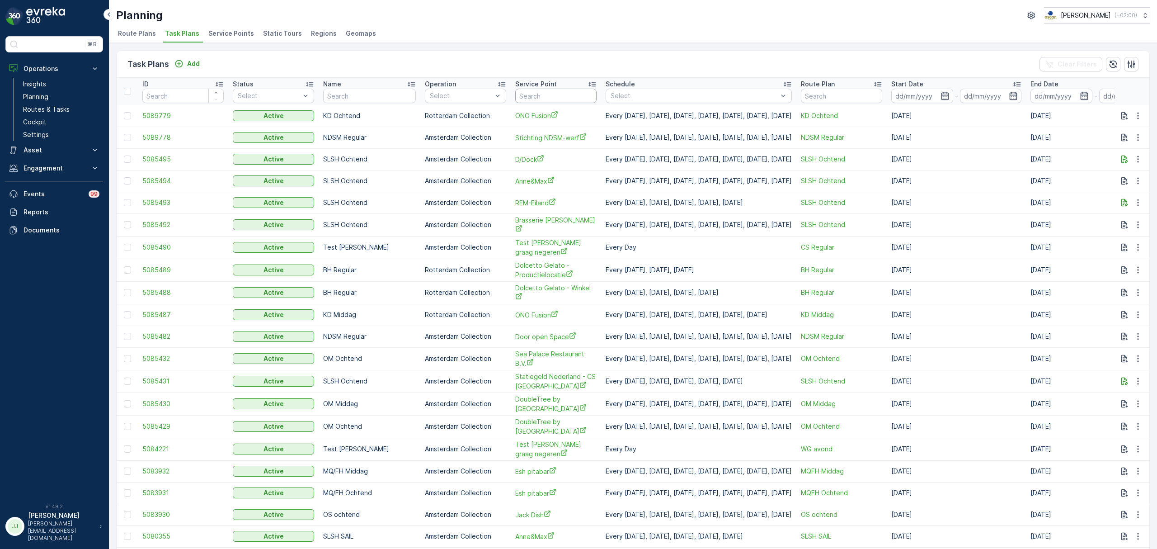
click at [550, 100] on input "text" at bounding box center [555, 96] width 81 height 14
type input "ijdok"
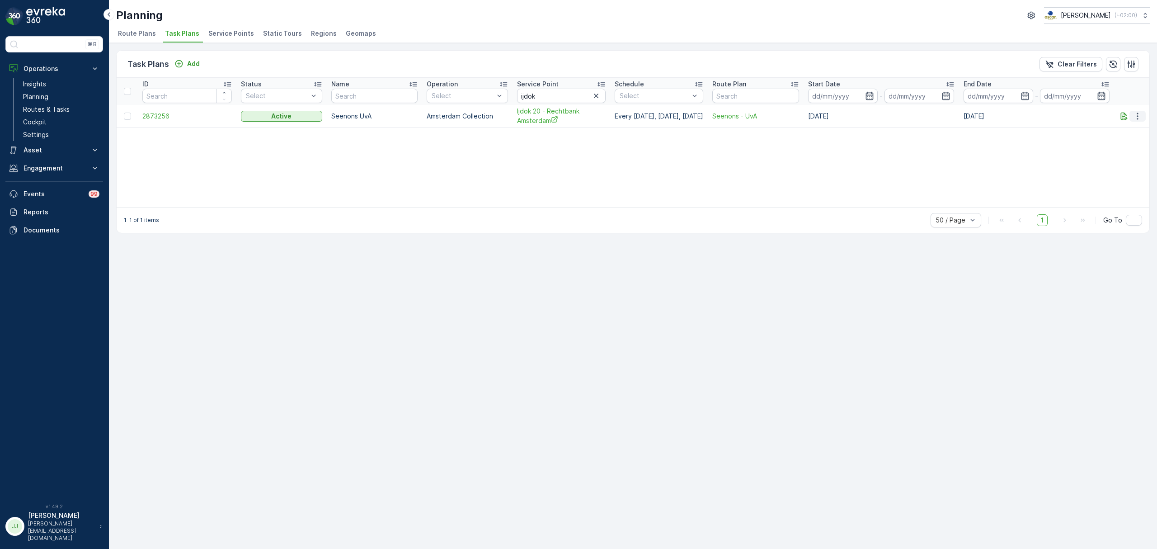
click at [1139, 119] on icon "button" at bounding box center [1137, 116] width 9 height 9
click at [1133, 136] on div "Edit Task Plan" at bounding box center [1127, 142] width 60 height 13
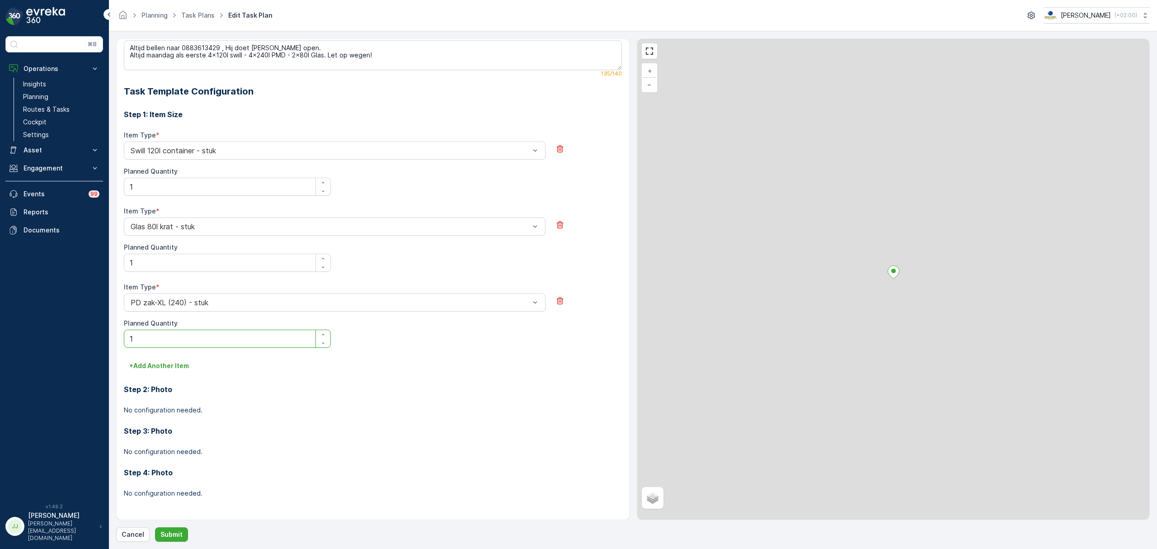
drag, startPoint x: 183, startPoint y: 91, endPoint x: 163, endPoint y: 91, distance: 20.3
click at [163, 91] on div "All future tasks generated from this task plan will be affected by this edit. T…" at bounding box center [373, 145] width 498 height 733
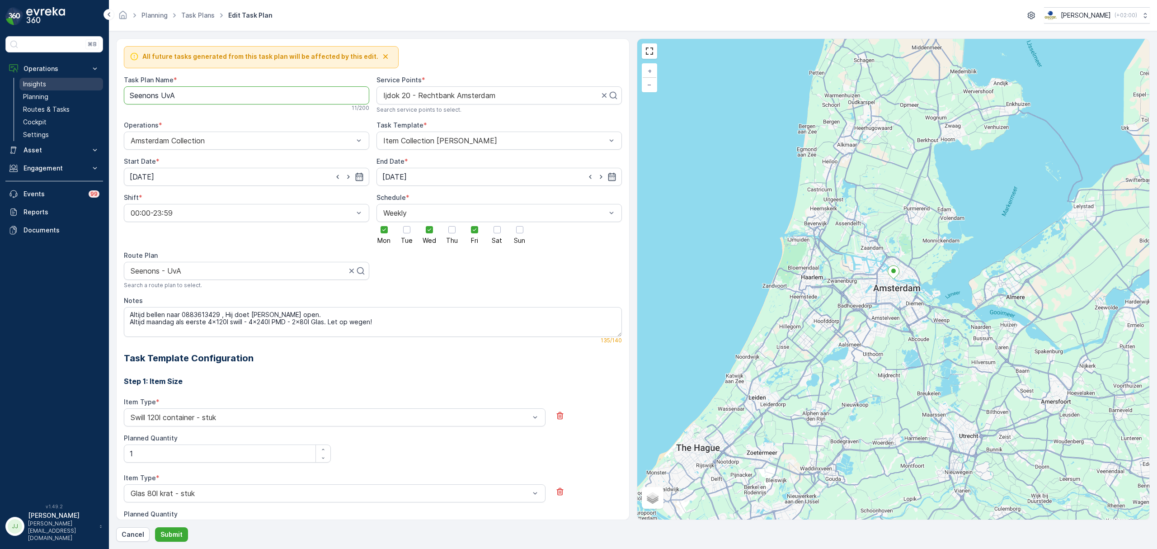
drag, startPoint x: 183, startPoint y: 96, endPoint x: 85, endPoint y: 85, distance: 99.2
click at [85, 85] on div "⌘B Operations Insights Planning Routes & Tasks Cockpit Settings Asset Assets En…" at bounding box center [578, 274] width 1157 height 549
type Name "OM Ochtend"
type input "OM"
click at [182, 311] on div "OM Ochtend" at bounding box center [246, 308] width 235 height 8
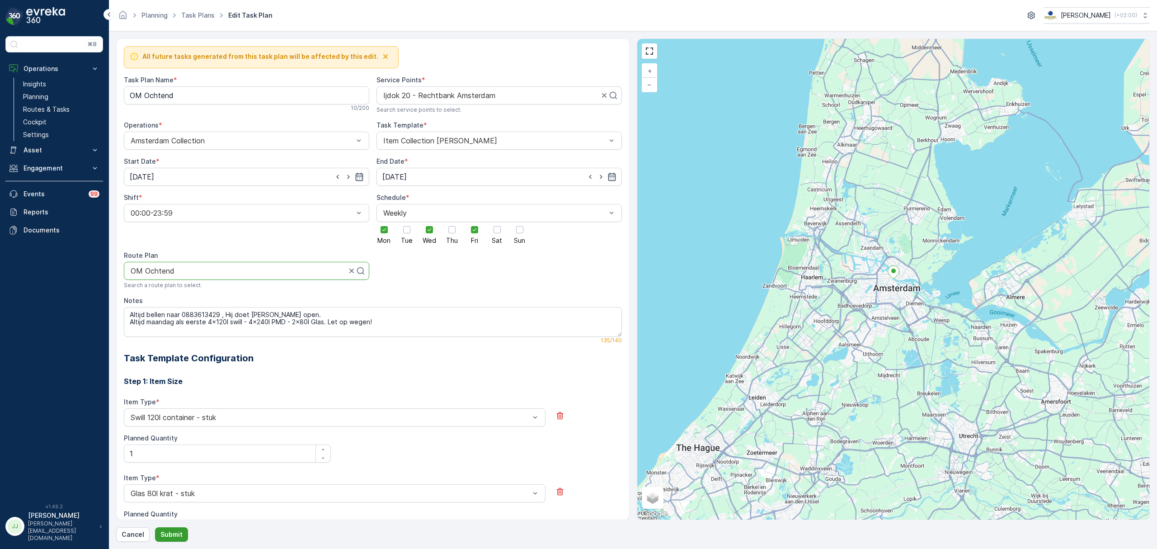
click at [174, 536] on p "Submit" at bounding box center [171, 534] width 22 height 9
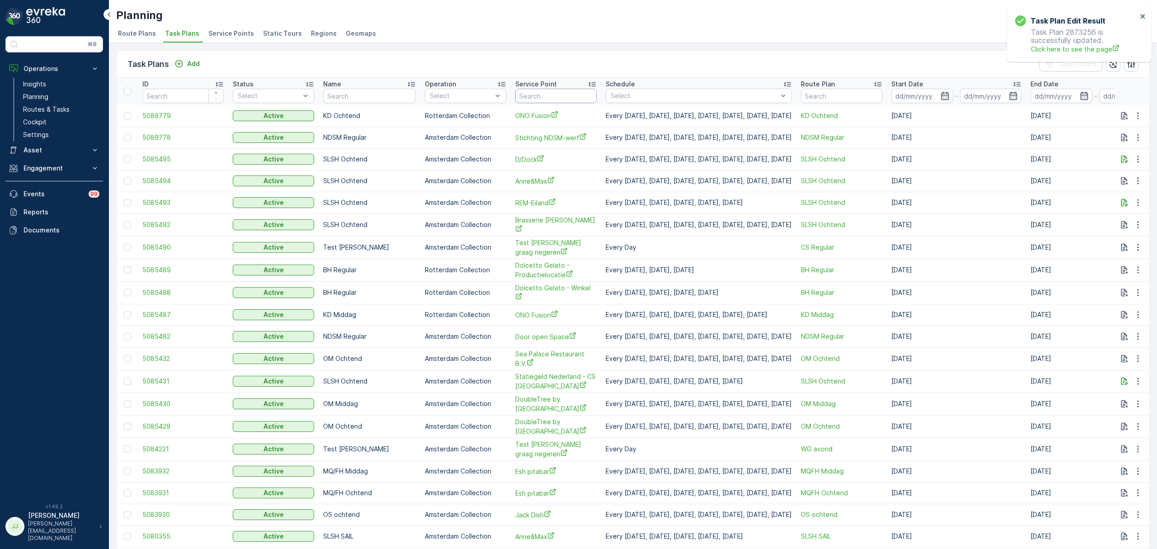
click at [521, 101] on input "text" at bounding box center [555, 96] width 81 height 14
type input "h"
